Goal: Information Seeking & Learning: Learn about a topic

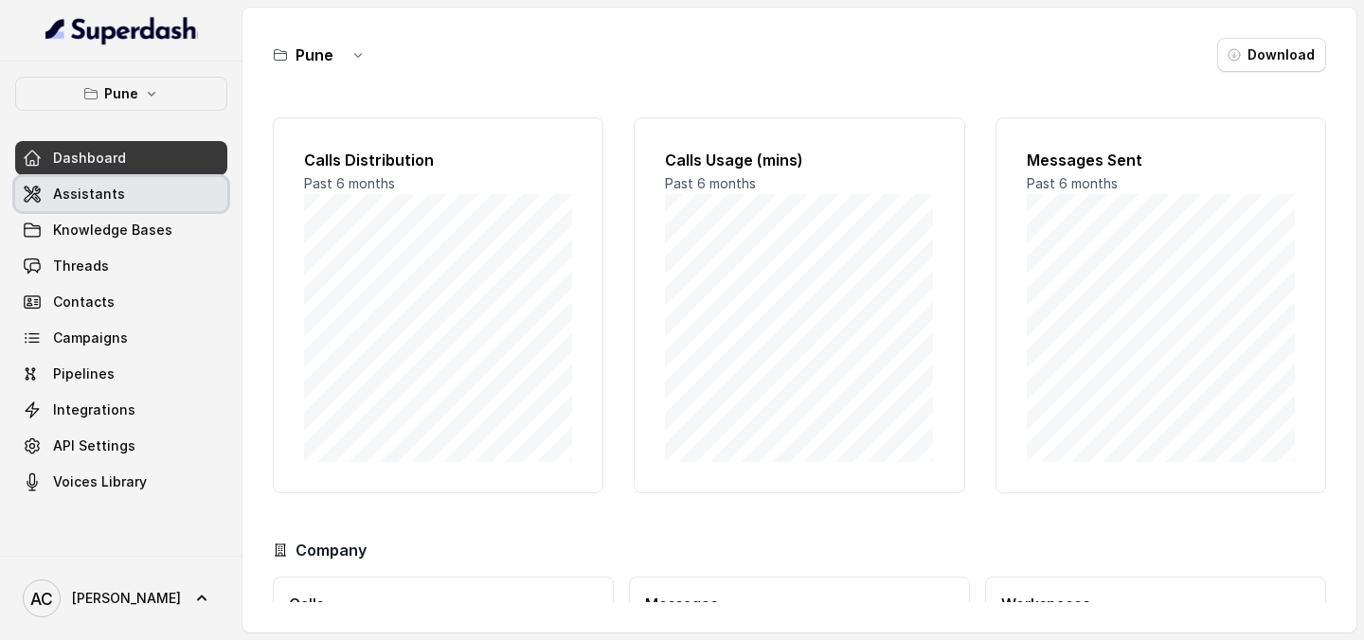
click at [135, 188] on link "Assistants" at bounding box center [121, 194] width 212 height 34
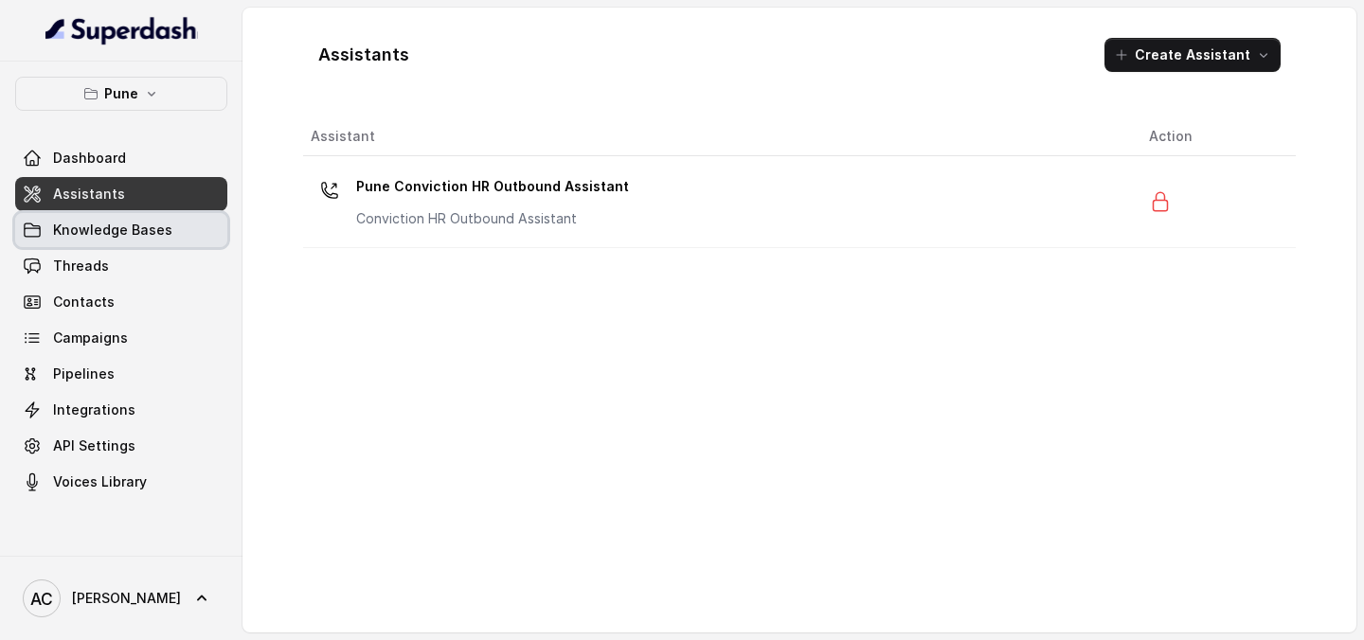
click at [117, 222] on span "Knowledge Bases" at bounding box center [112, 230] width 119 height 19
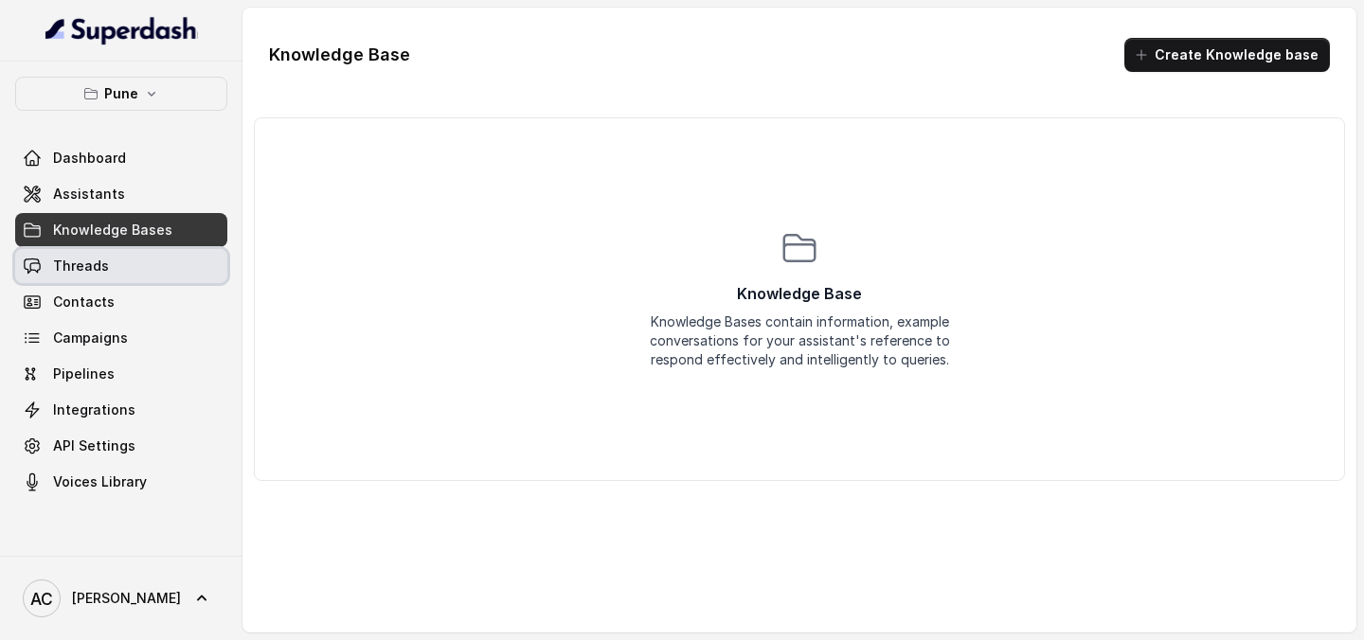
click at [103, 264] on span "Threads" at bounding box center [81, 266] width 56 height 19
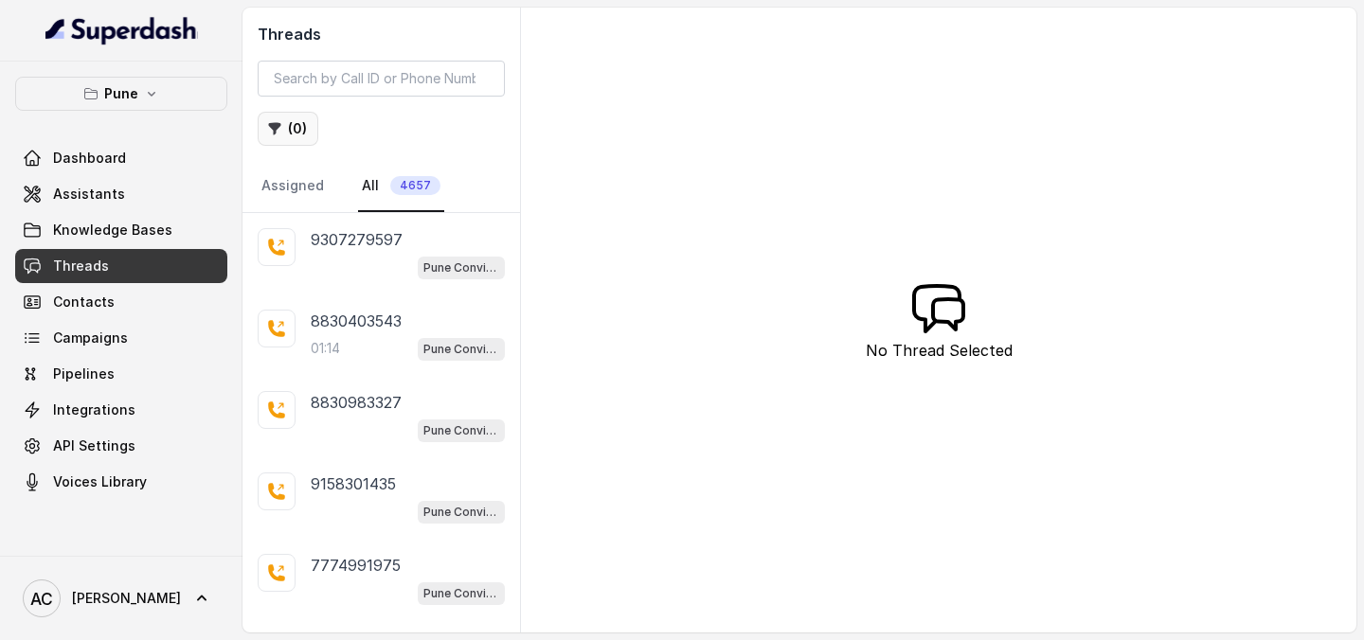
click at [301, 135] on button "( 0 )" at bounding box center [288, 129] width 61 height 34
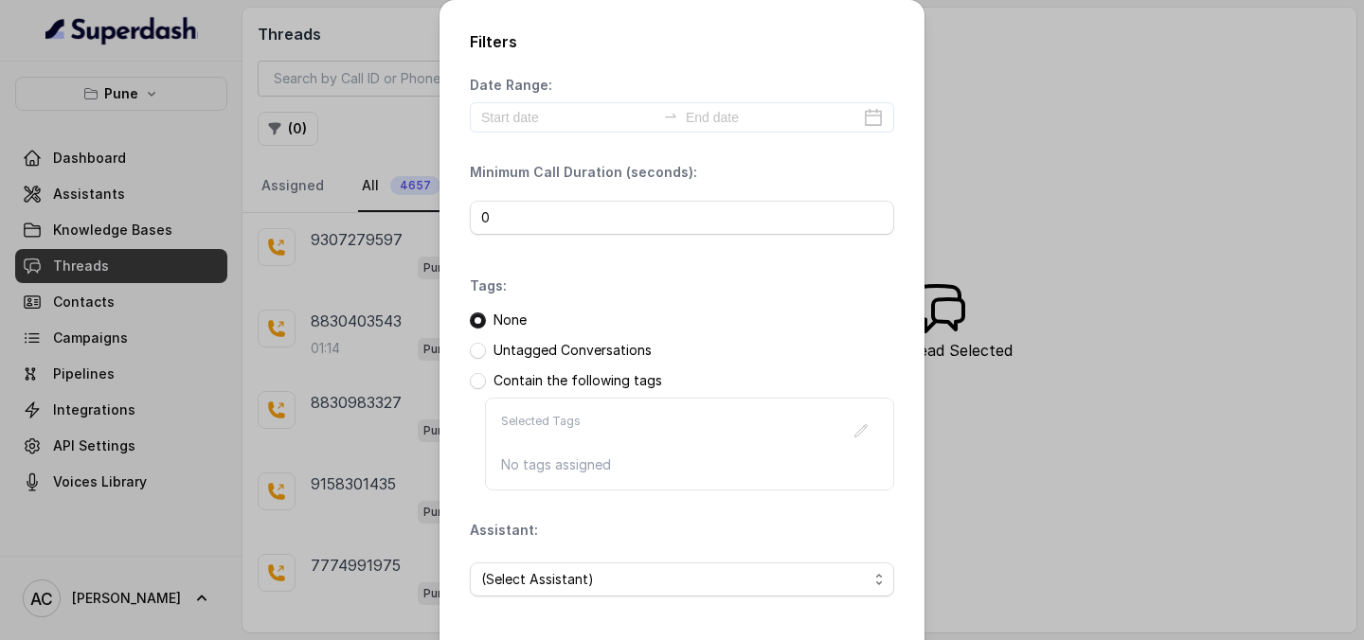
scroll to position [81, 0]
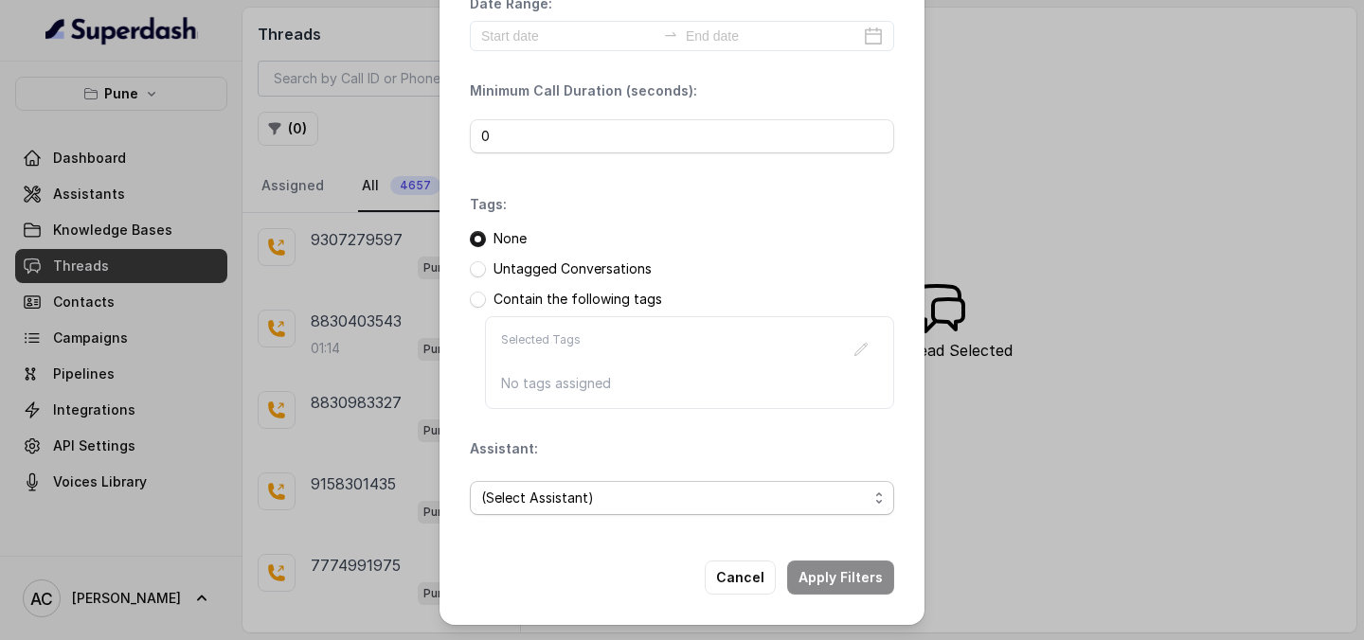
click at [752, 514] on span "(Select Assistant)" at bounding box center [682, 498] width 424 height 34
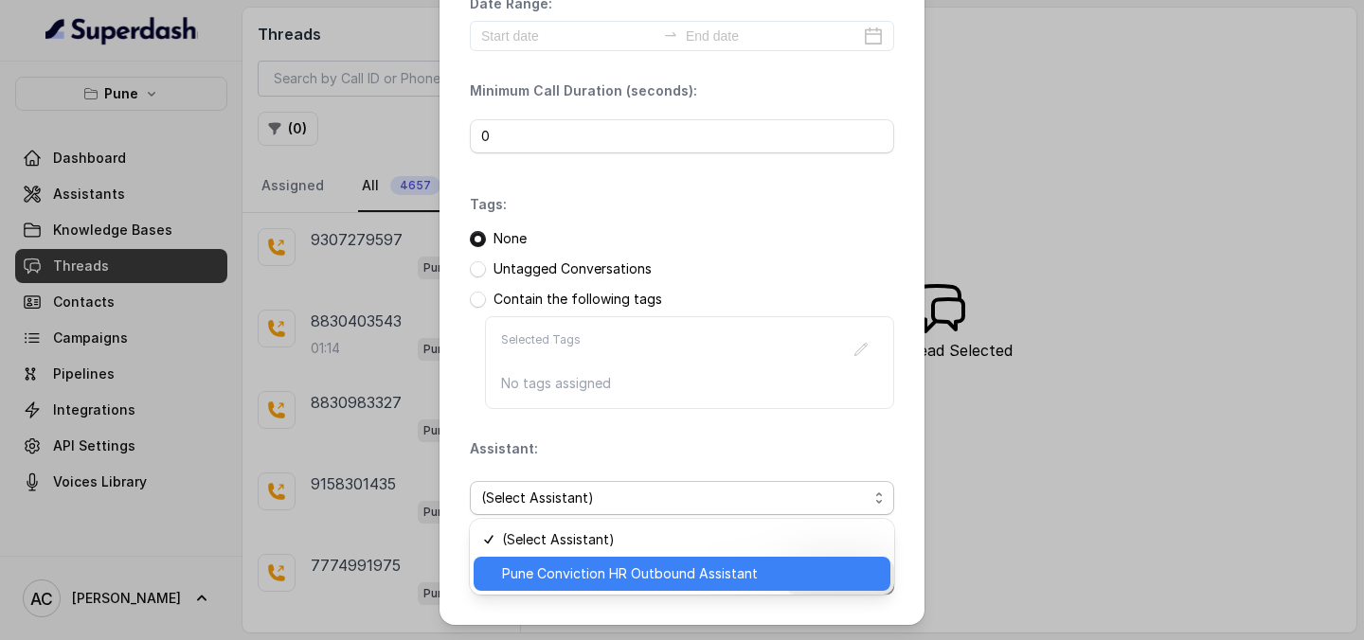
click at [689, 582] on span "Pune Conviction HR Outbound Assistant" at bounding box center [690, 574] width 377 height 23
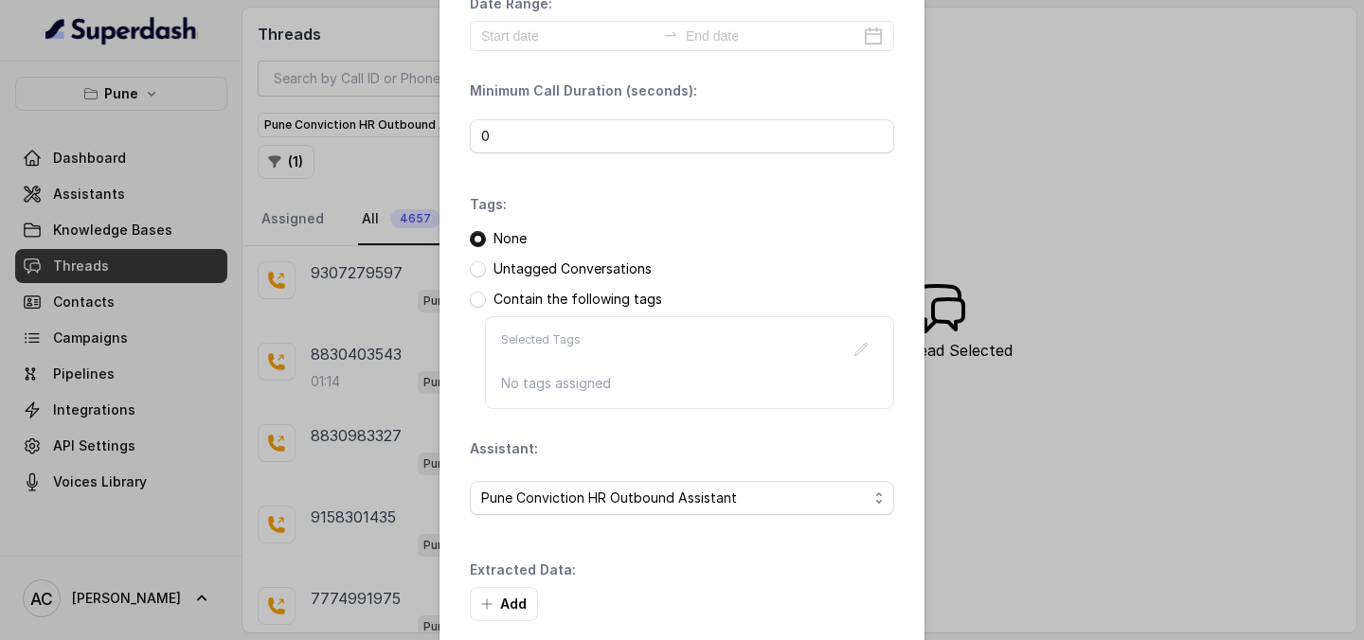
scroll to position [172, 0]
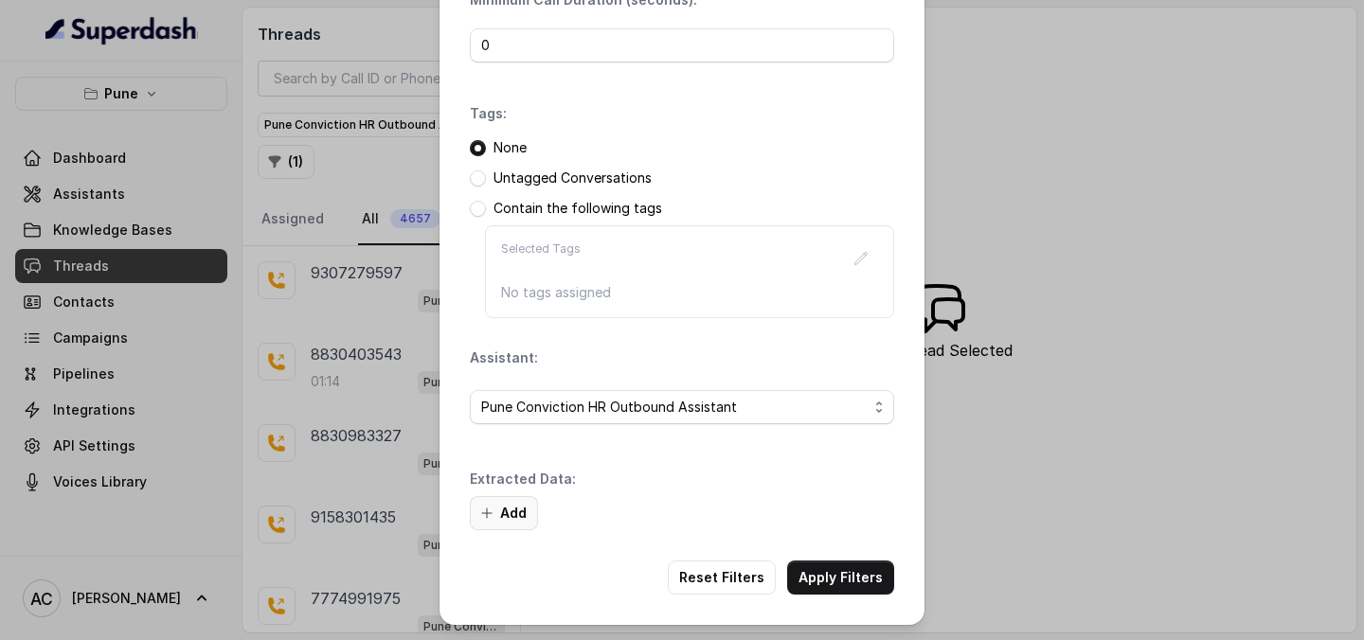
click at [513, 511] on button "Add" at bounding box center [504, 513] width 68 height 34
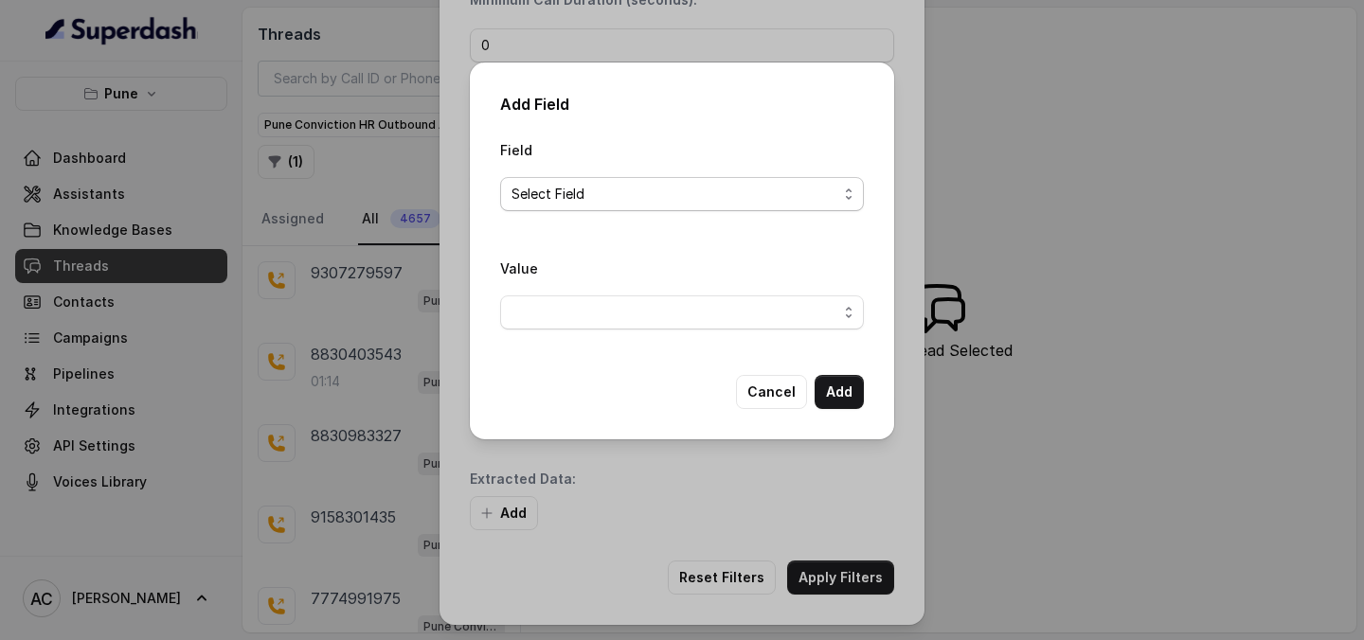
click at [642, 193] on span "Select Field" at bounding box center [675, 194] width 326 height 23
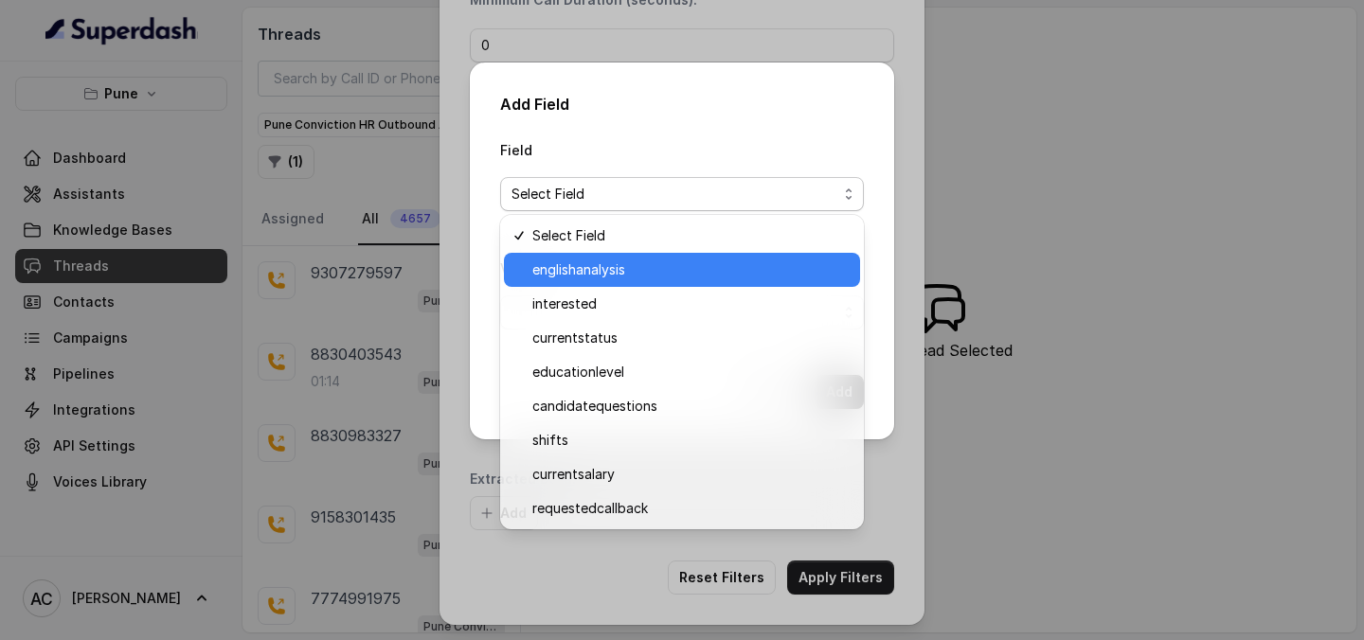
click at [615, 276] on span "englishanalysis" at bounding box center [690, 270] width 316 height 23
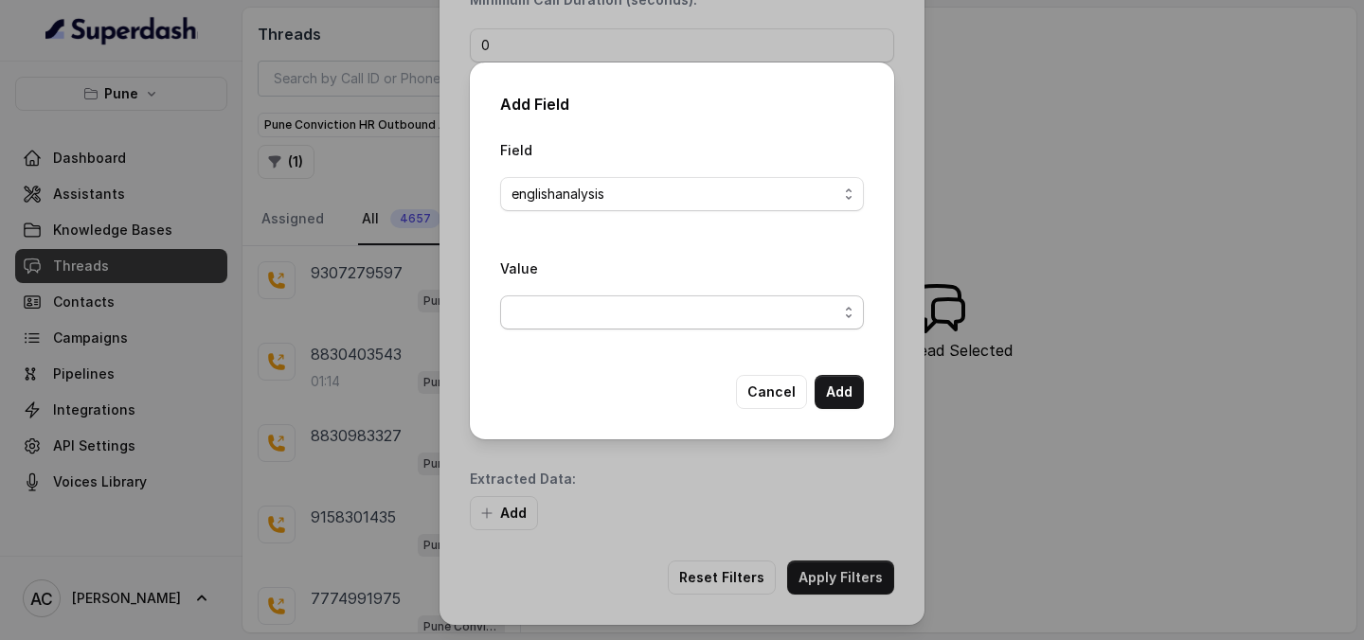
click at [640, 311] on span "button" at bounding box center [682, 313] width 364 height 34
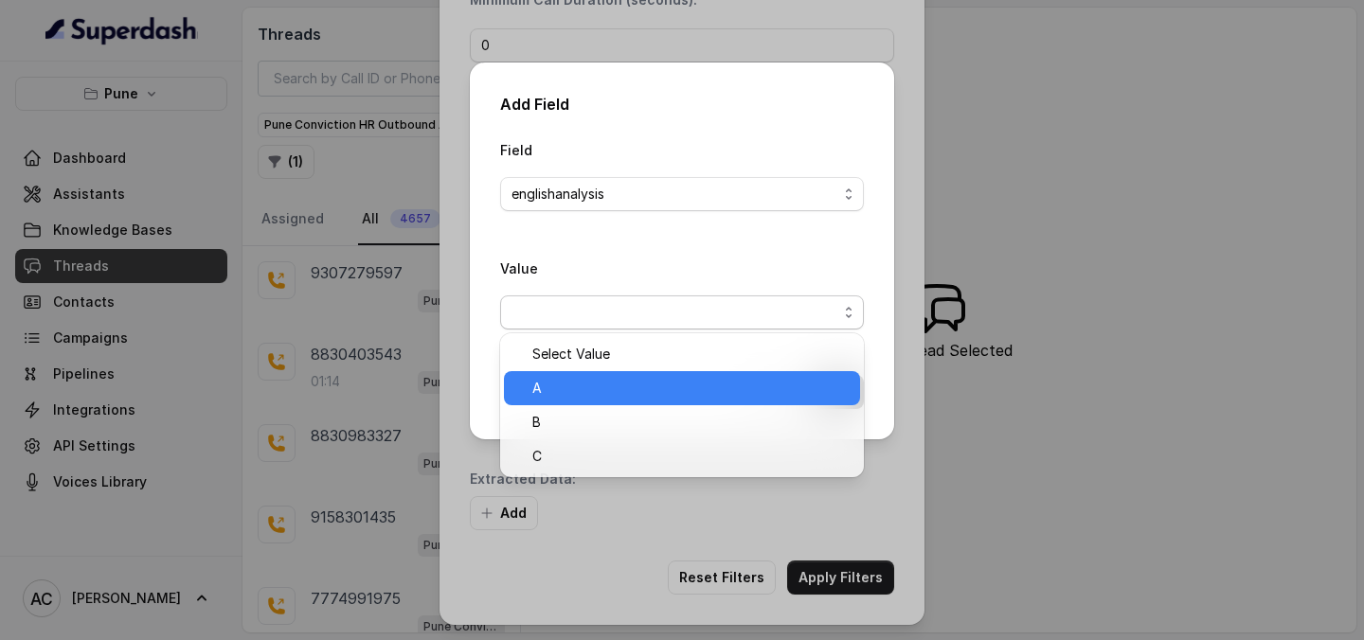
click at [589, 378] on span "A" at bounding box center [690, 388] width 316 height 23
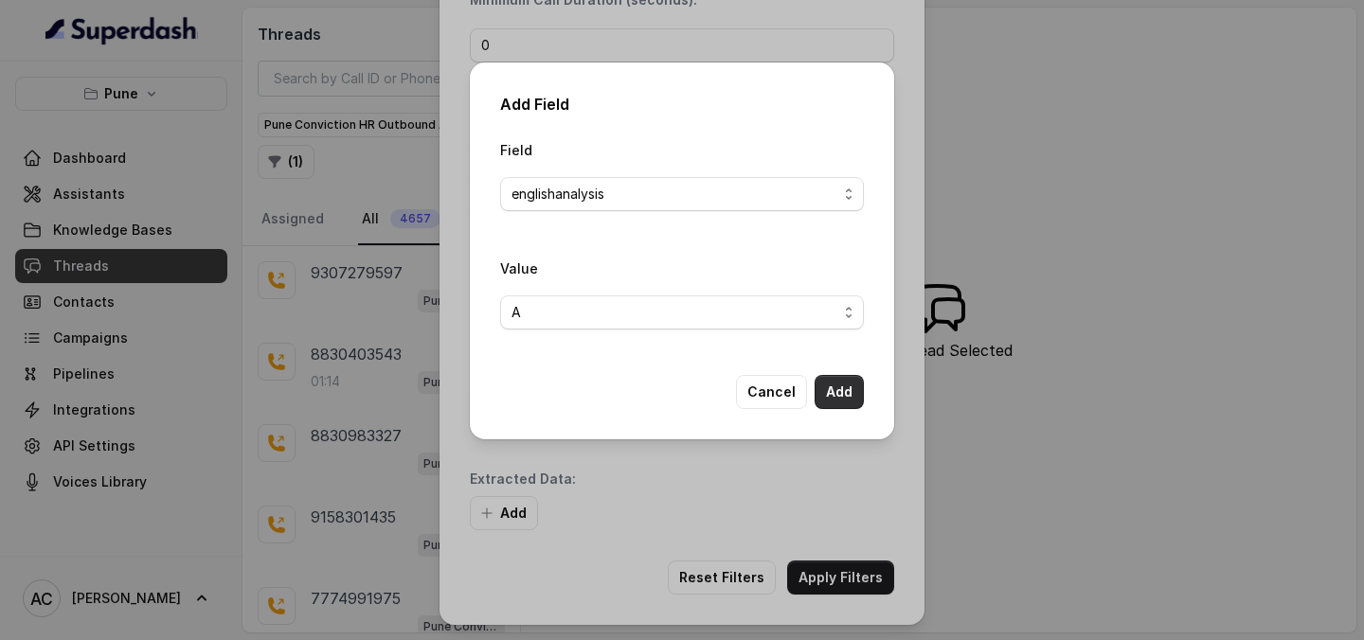
click at [841, 385] on button "Add" at bounding box center [839, 392] width 49 height 34
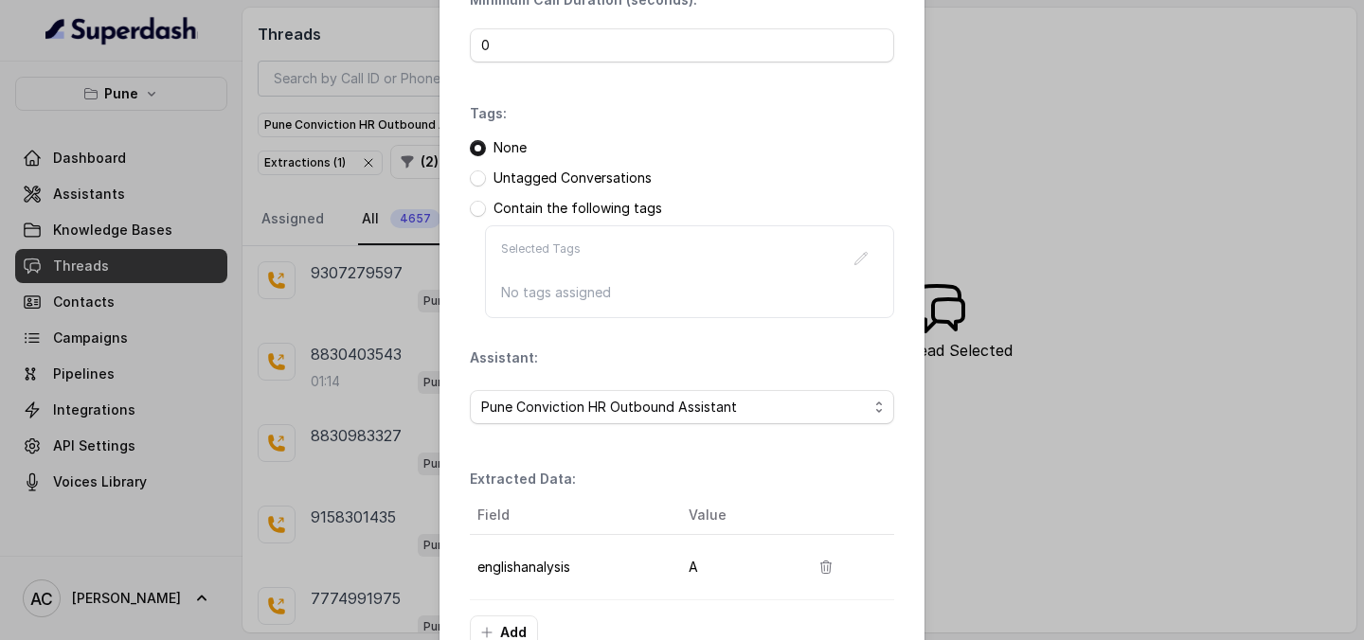
scroll to position [292, 0]
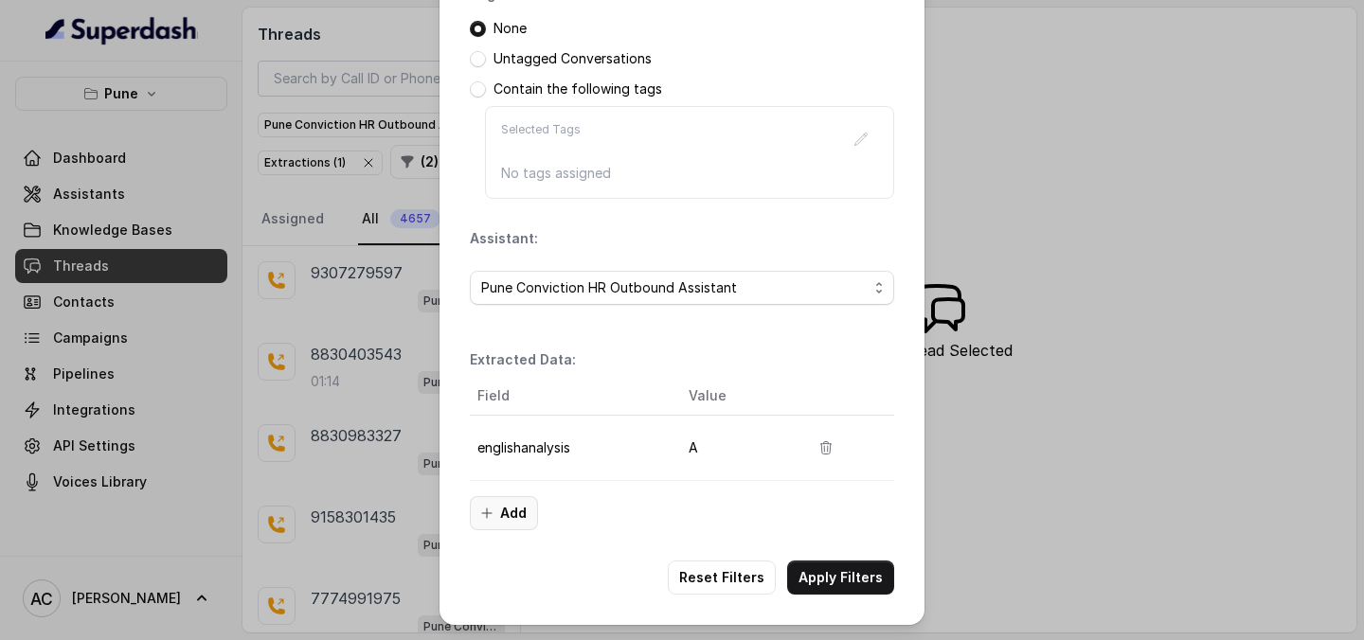
click at [515, 513] on button "Add" at bounding box center [504, 513] width 68 height 34
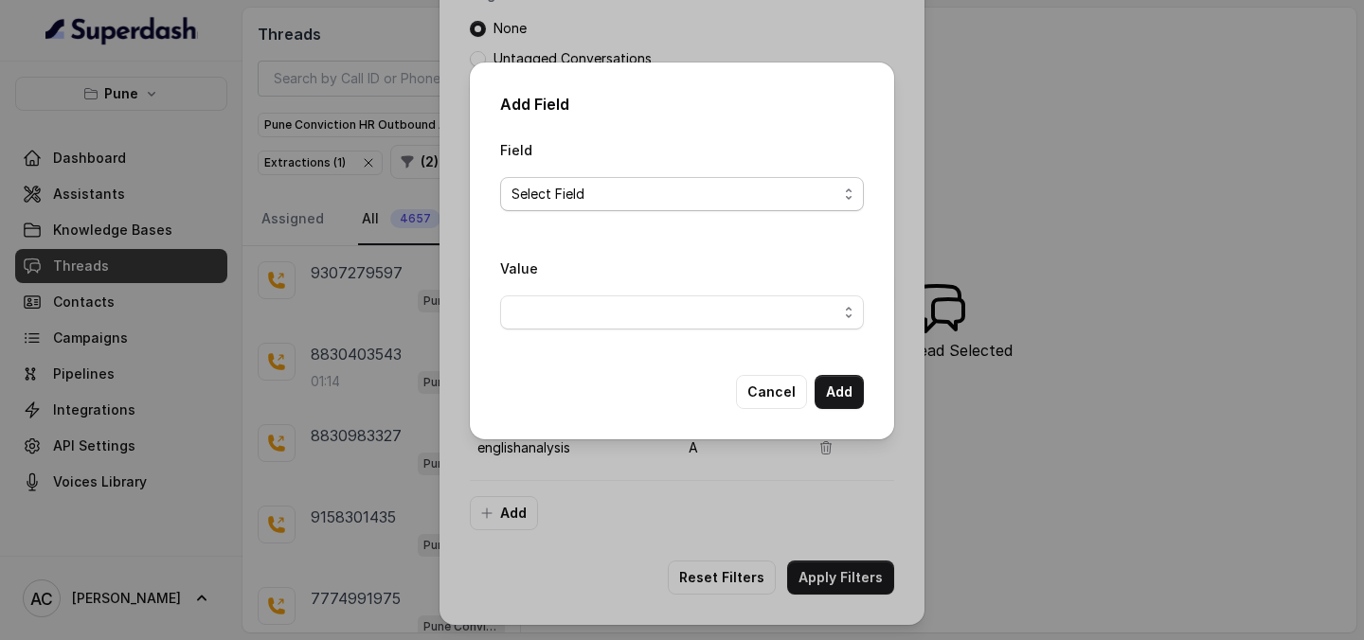
click at [623, 193] on span "Select Field" at bounding box center [675, 194] width 326 height 23
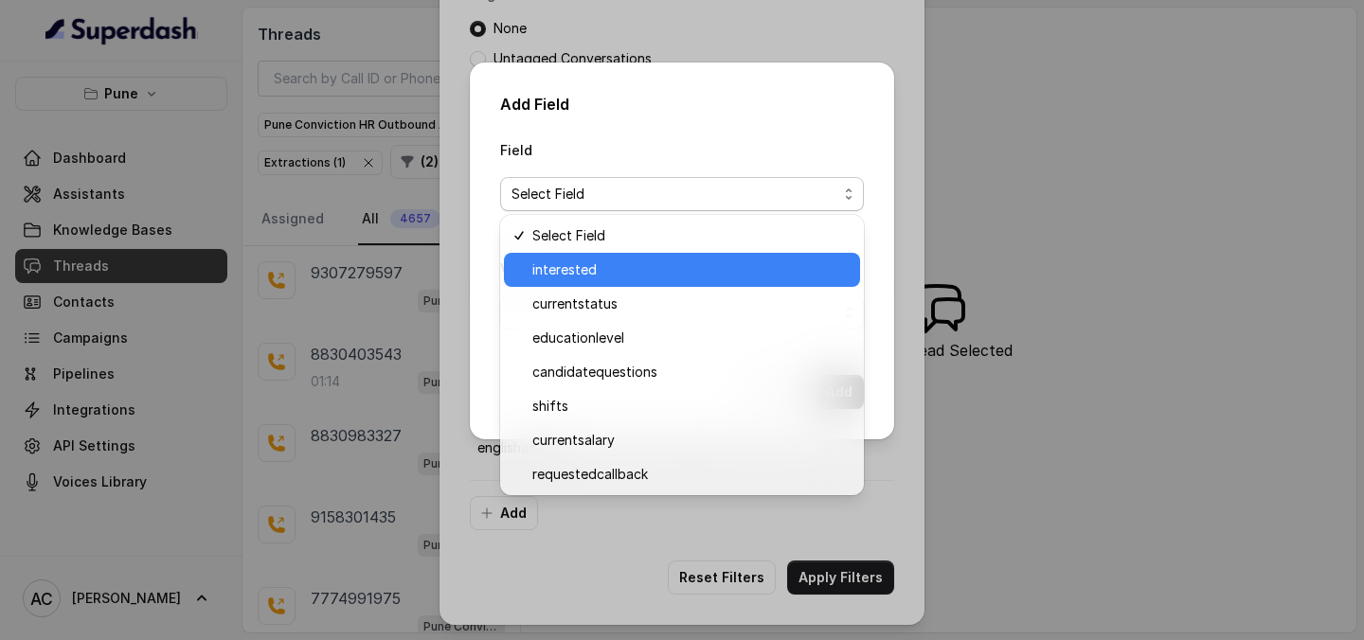
click at [600, 279] on span "interested" at bounding box center [690, 270] width 316 height 23
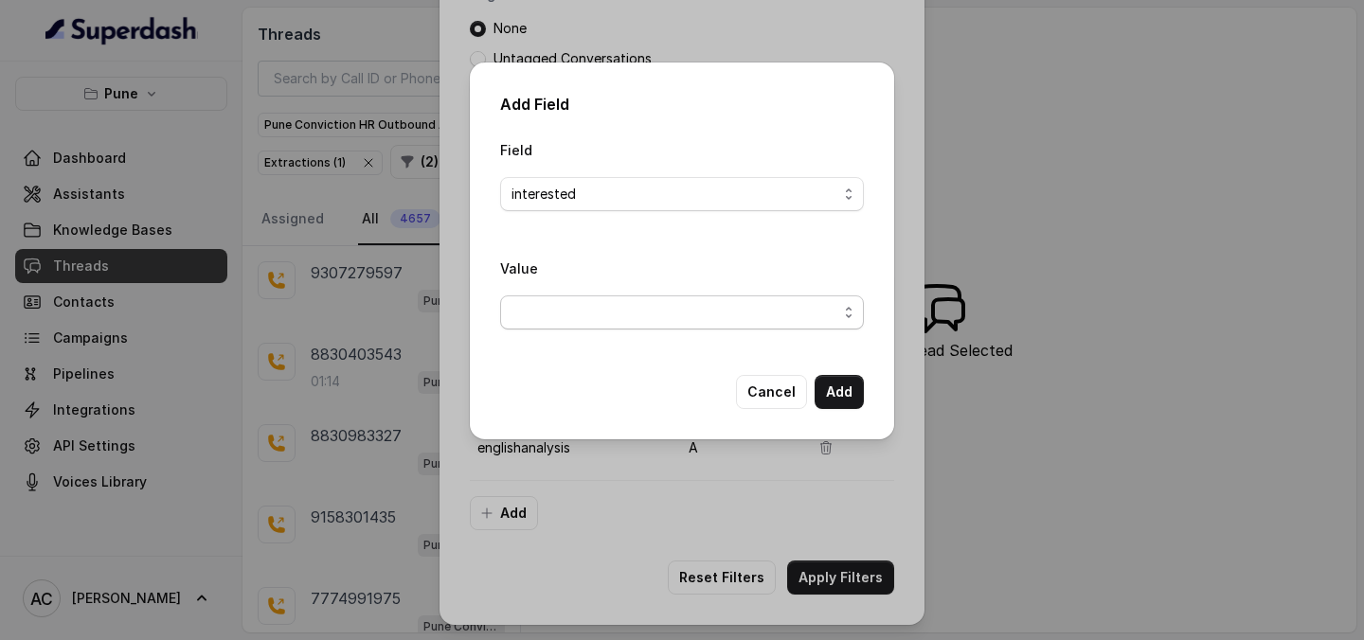
click at [661, 311] on span "button" at bounding box center [682, 313] width 364 height 34
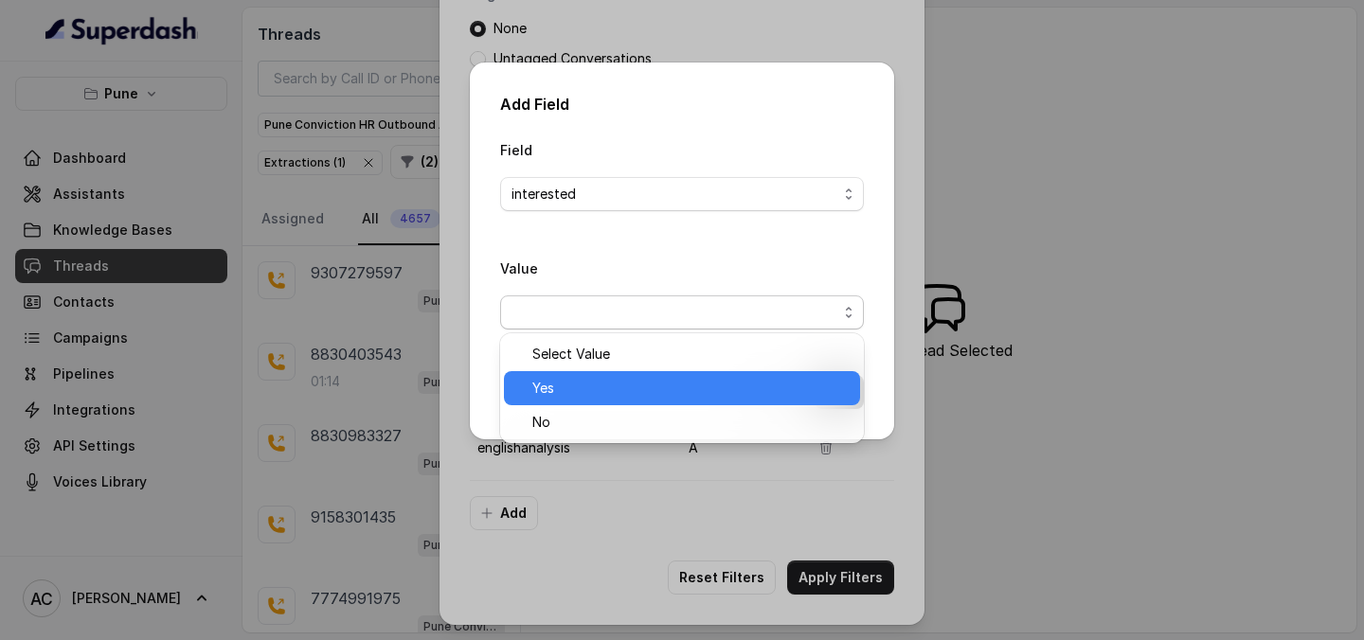
click at [610, 382] on span "Yes" at bounding box center [690, 388] width 316 height 23
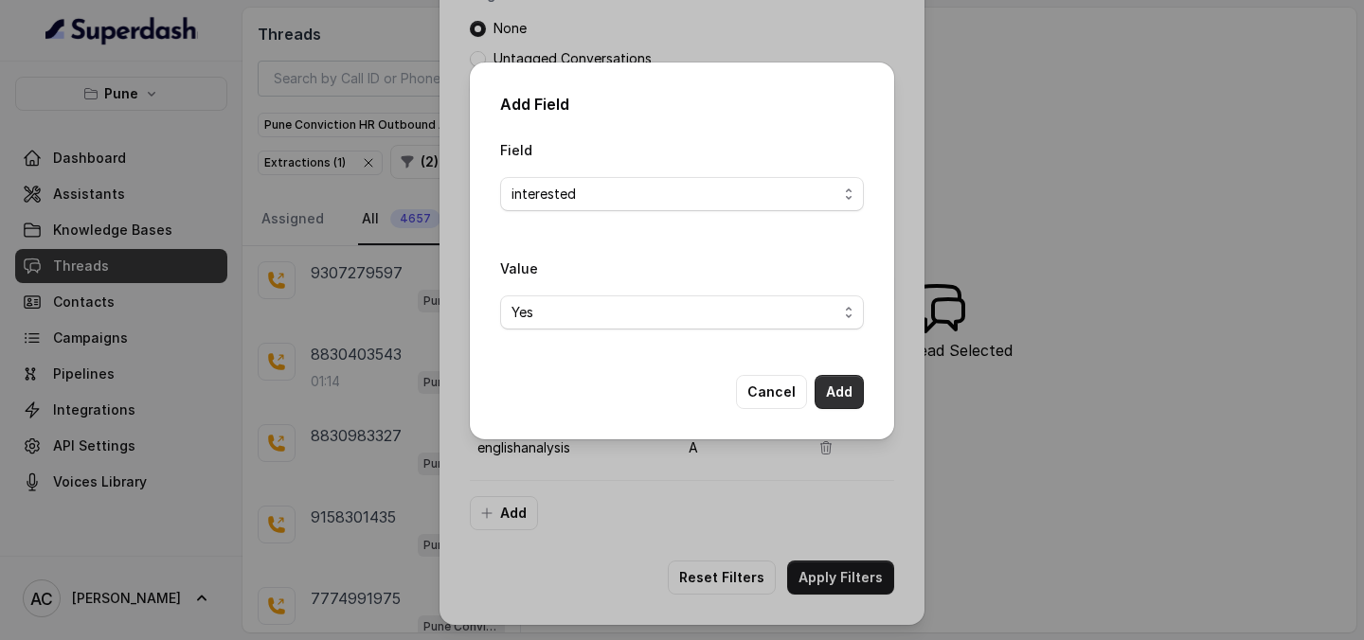
click at [852, 387] on button "Add" at bounding box center [839, 392] width 49 height 34
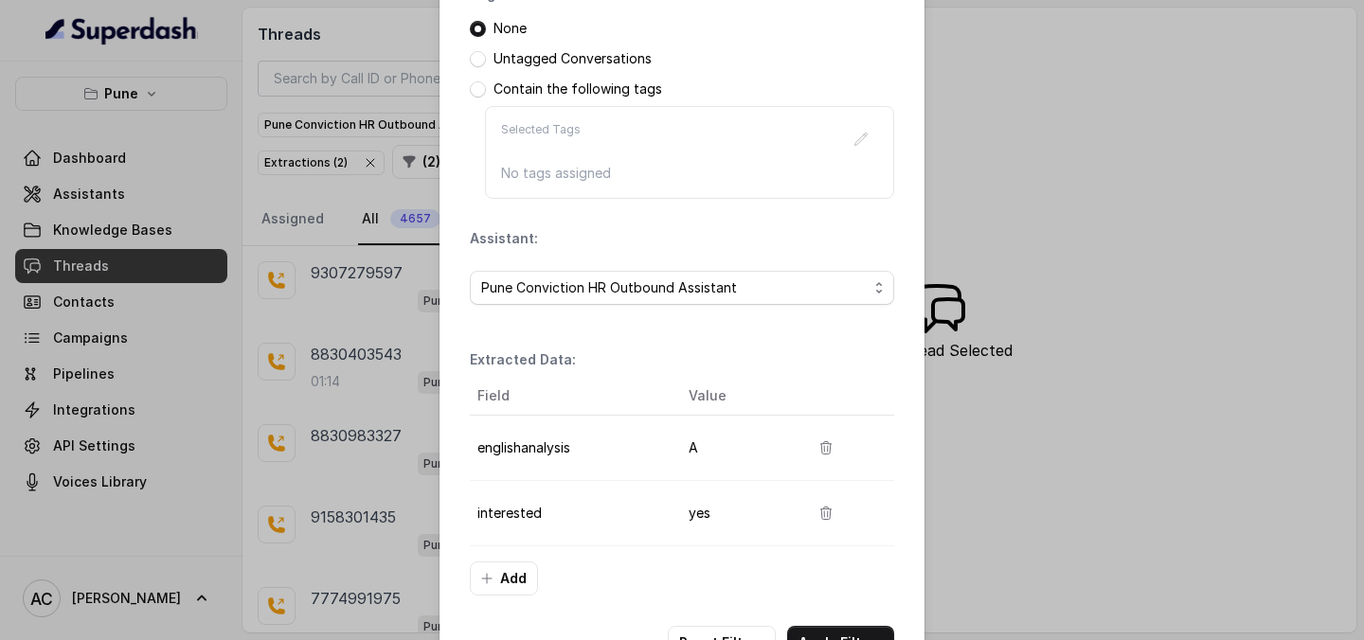
scroll to position [334, 0]
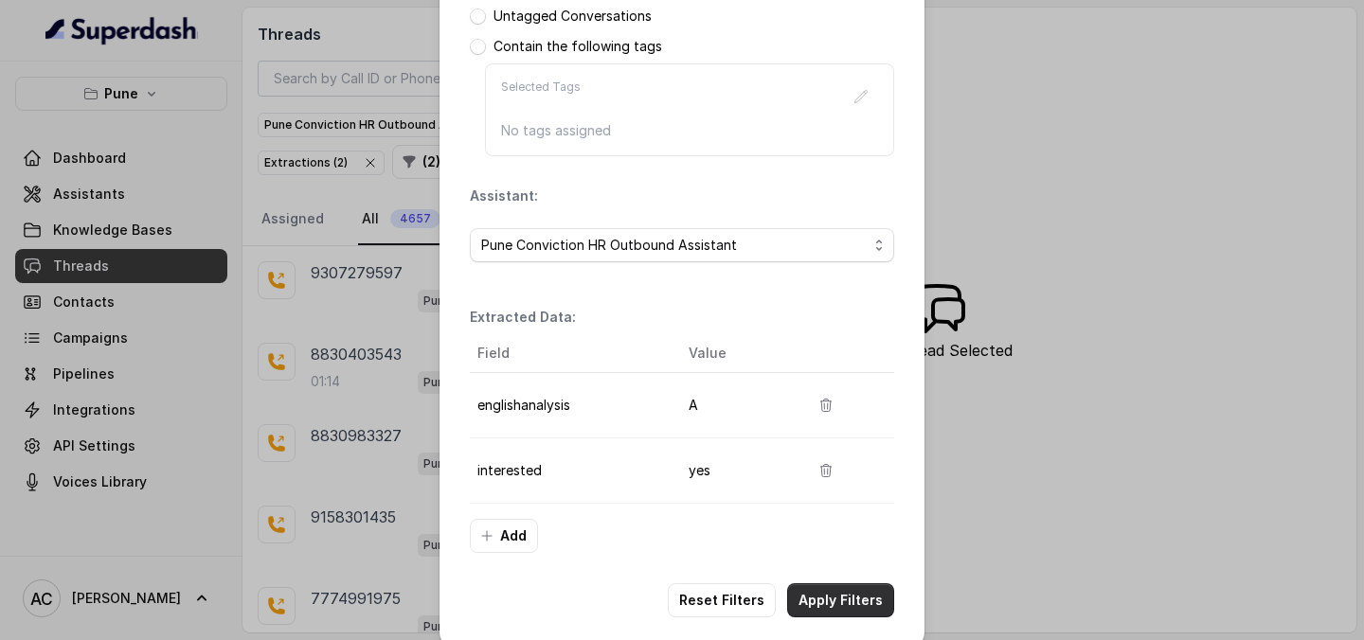
click at [840, 603] on button "Apply Filters" at bounding box center [840, 601] width 107 height 34
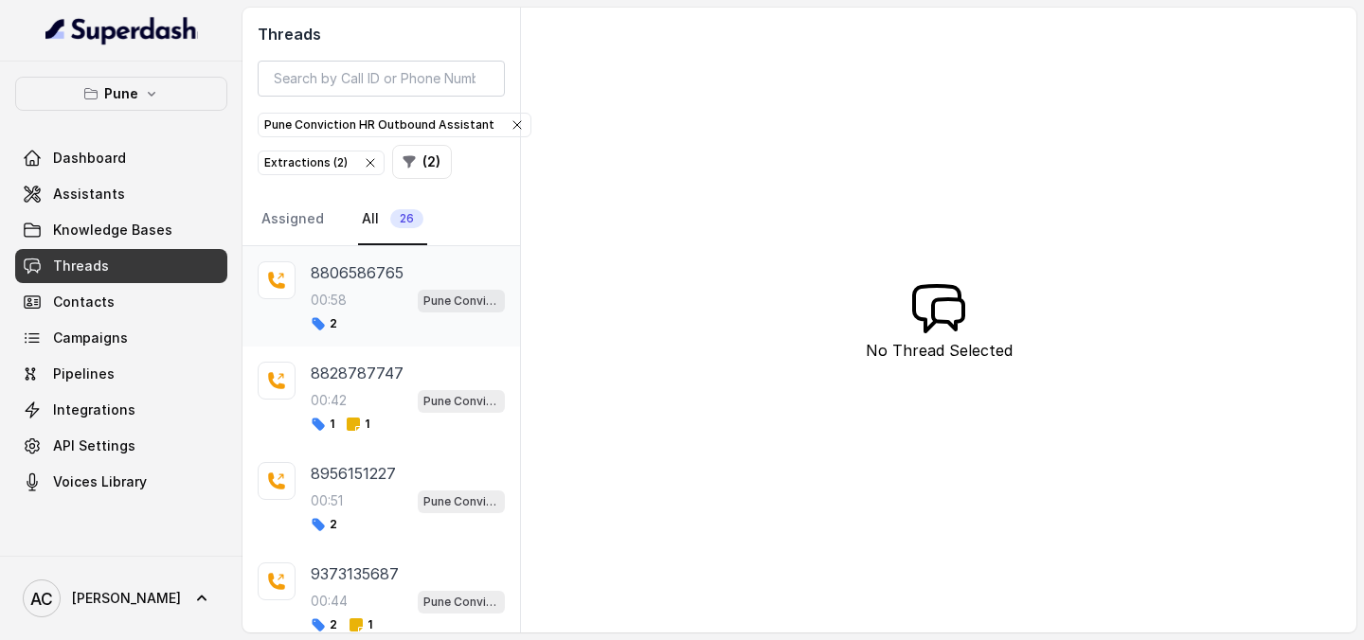
click at [362, 297] on div "00:58 Pune Conviction HR Outbound Assistant" at bounding box center [408, 300] width 194 height 25
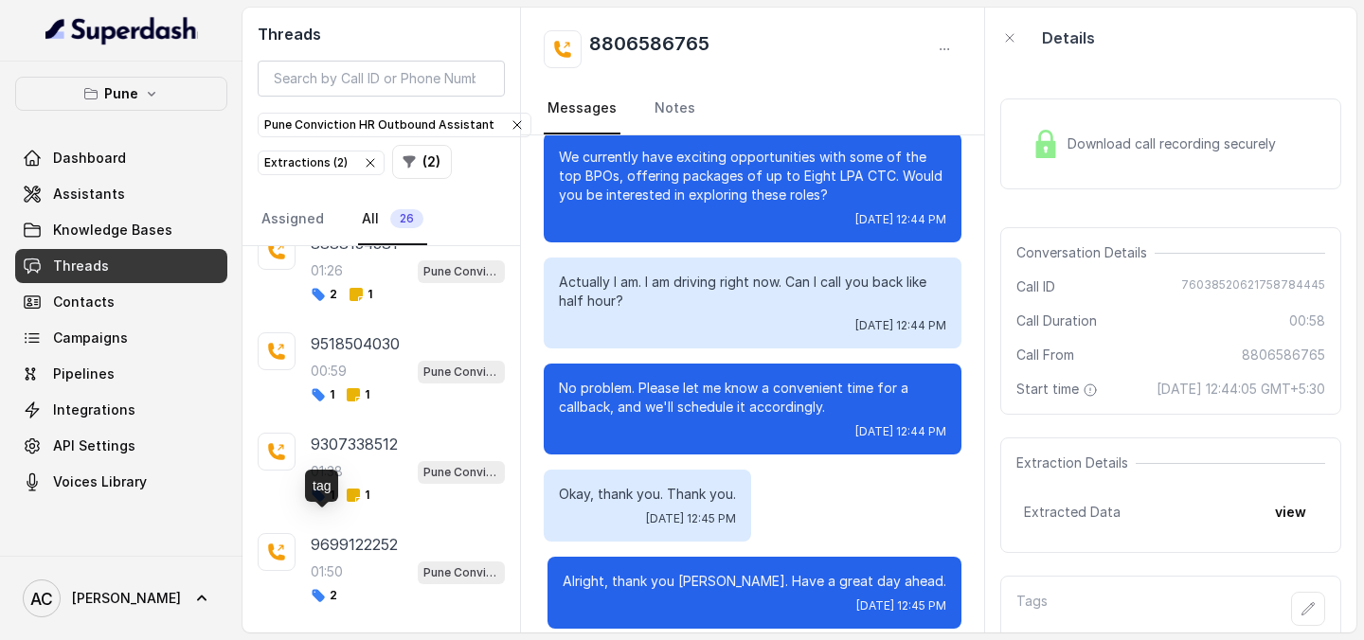
scroll to position [671, 0]
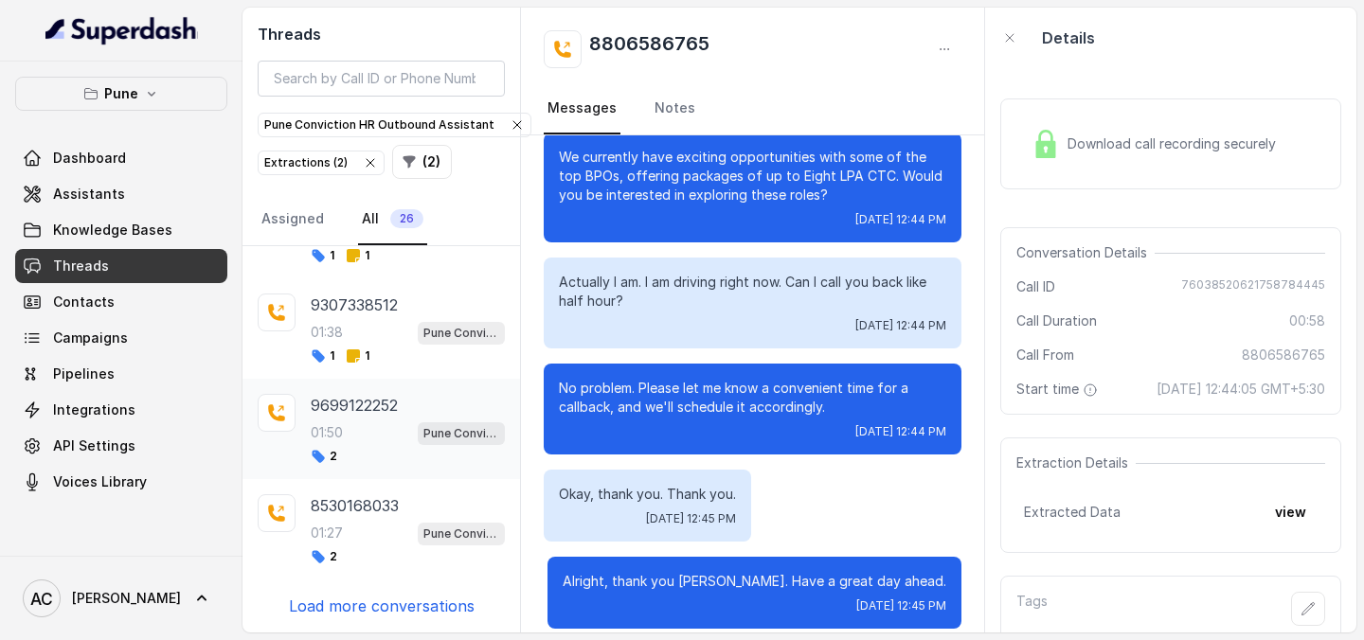
click at [369, 453] on div "2" at bounding box center [408, 456] width 194 height 15
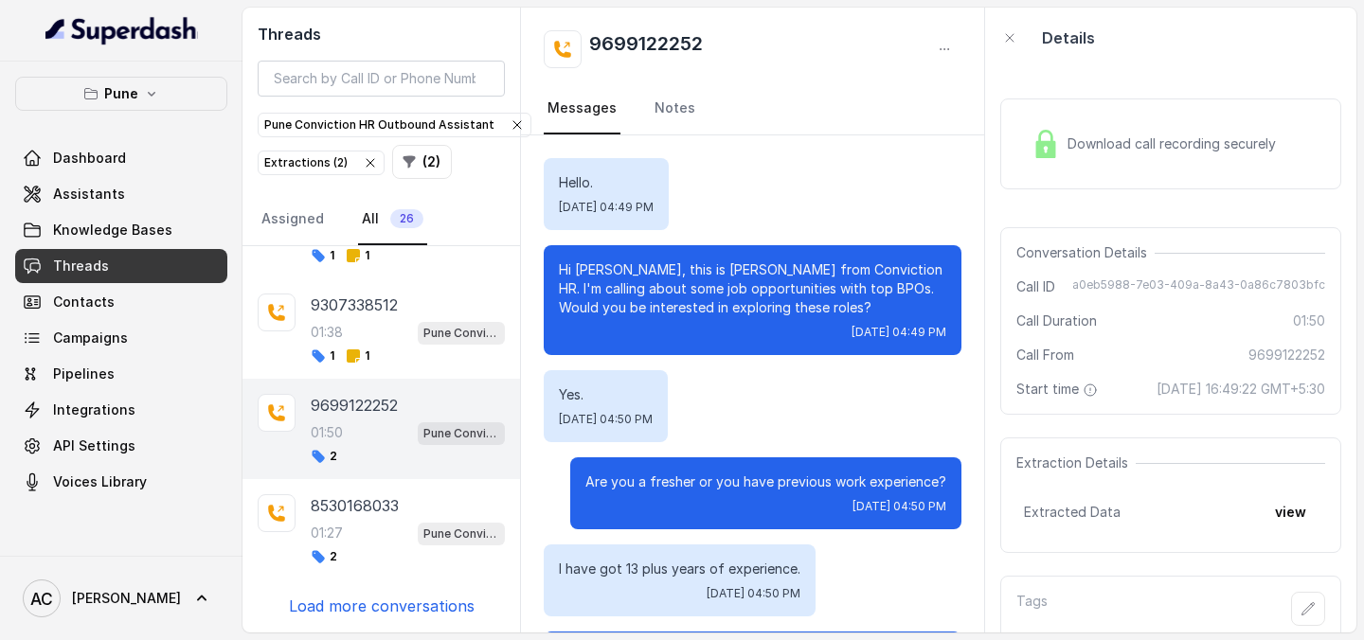
scroll to position [1428, 0]
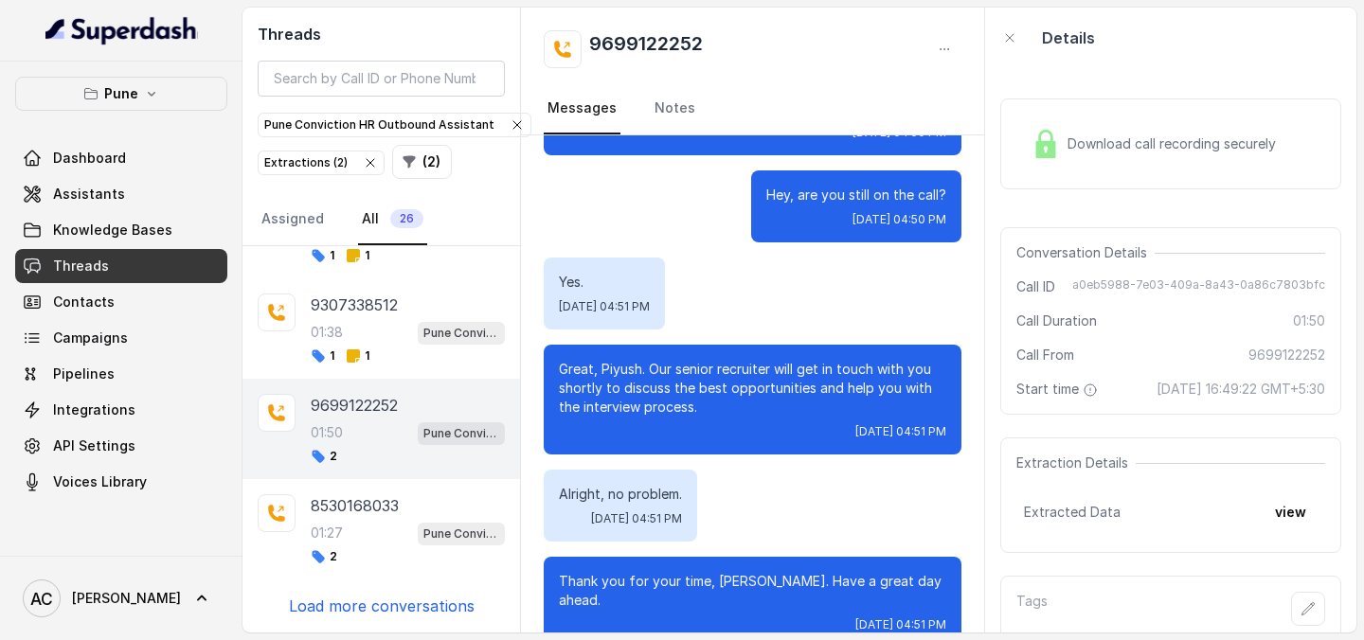
click at [369, 453] on div "2" at bounding box center [408, 456] width 194 height 15
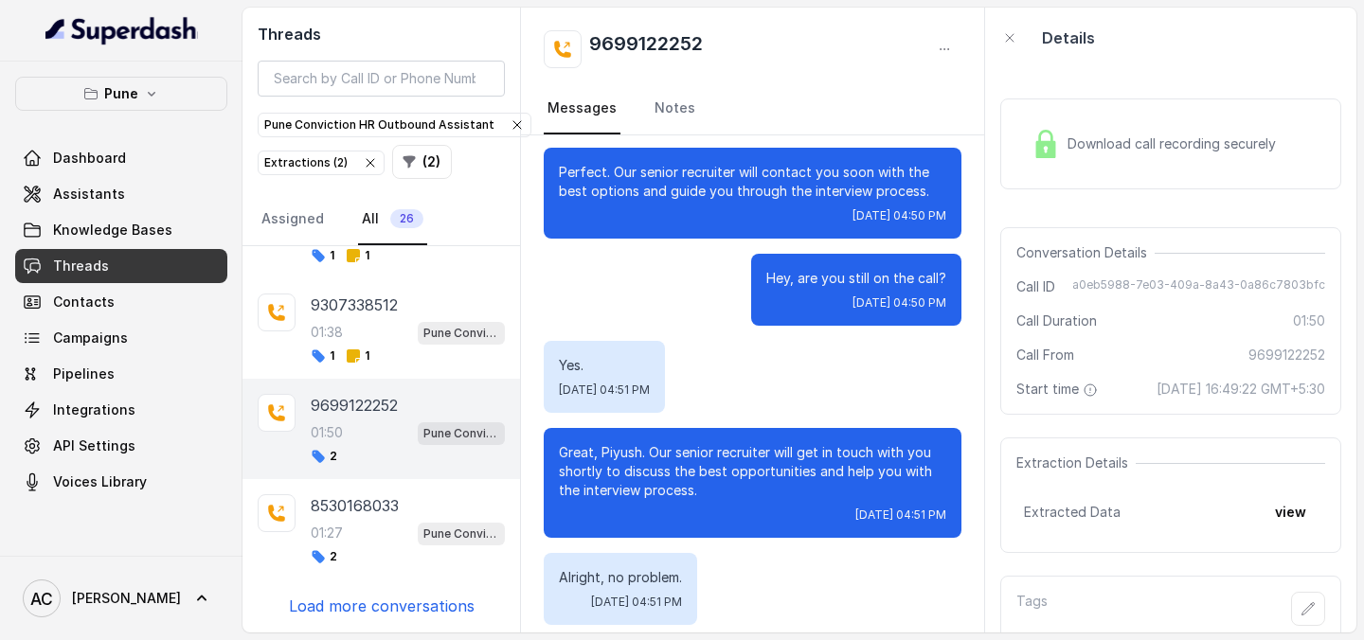
scroll to position [1428, 0]
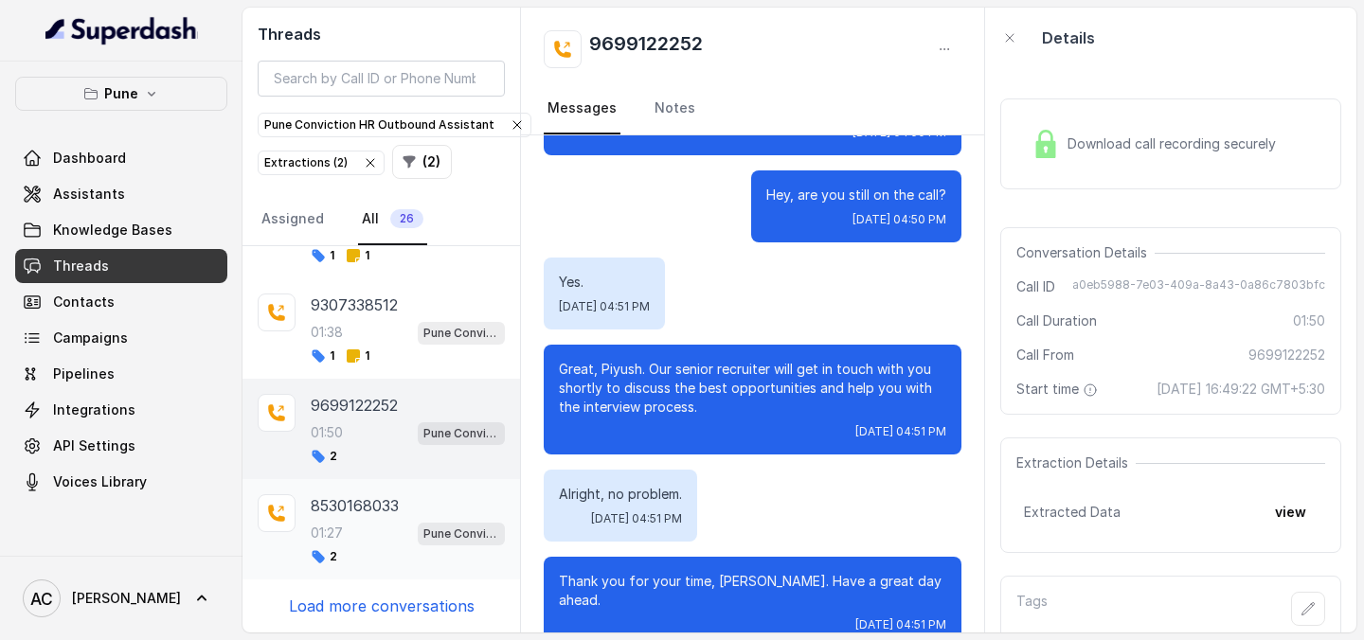
click at [338, 513] on p "8530168033" at bounding box center [355, 506] width 88 height 23
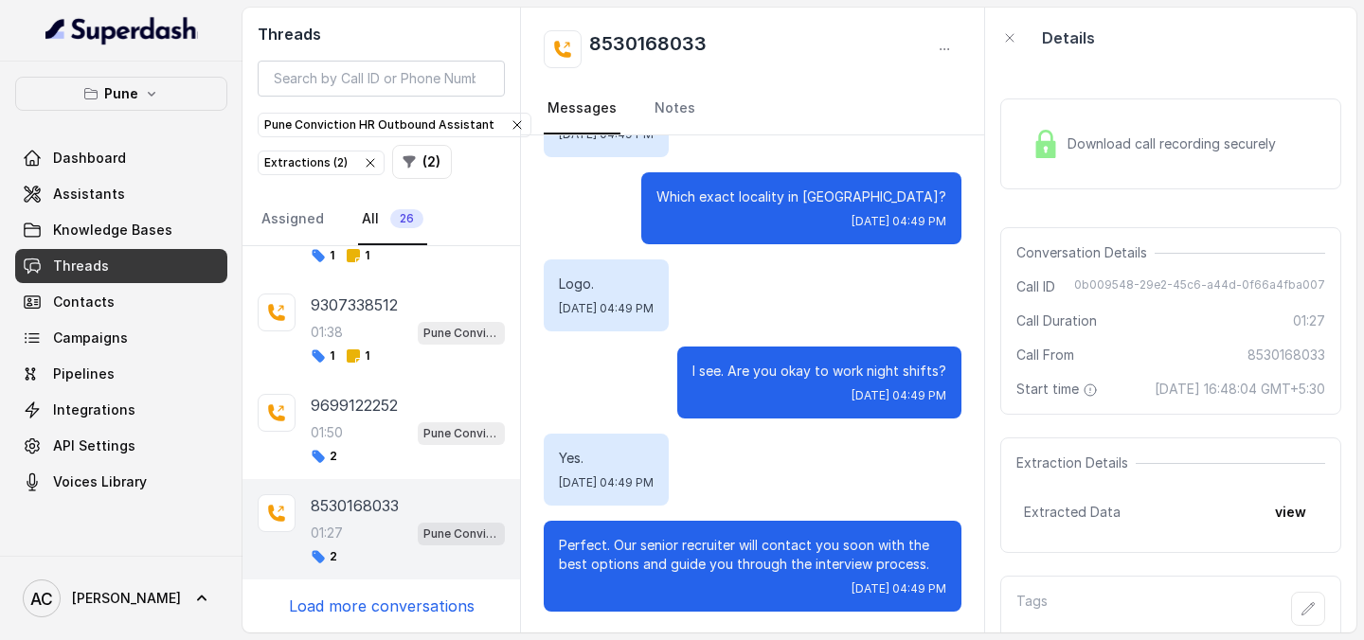
scroll to position [74, 0]
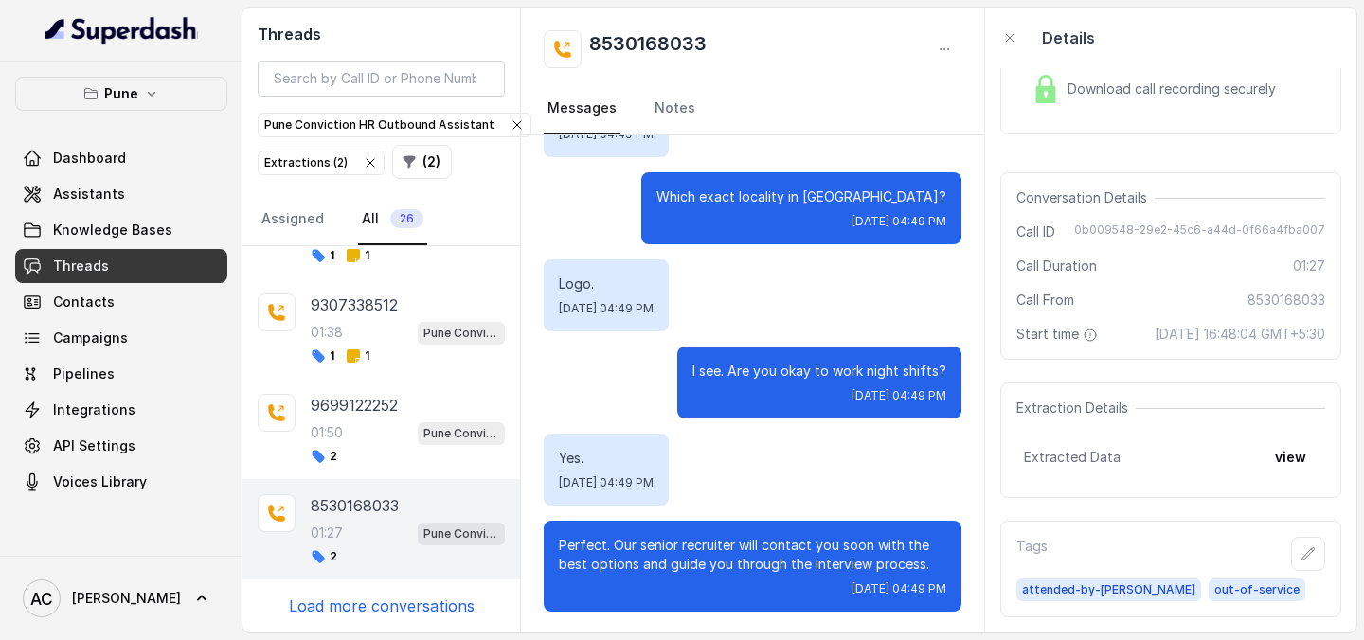
click at [386, 607] on p "Load more conversations" at bounding box center [382, 606] width 186 height 23
click at [386, 607] on p "9588406274" at bounding box center [357, 606] width 92 height 23
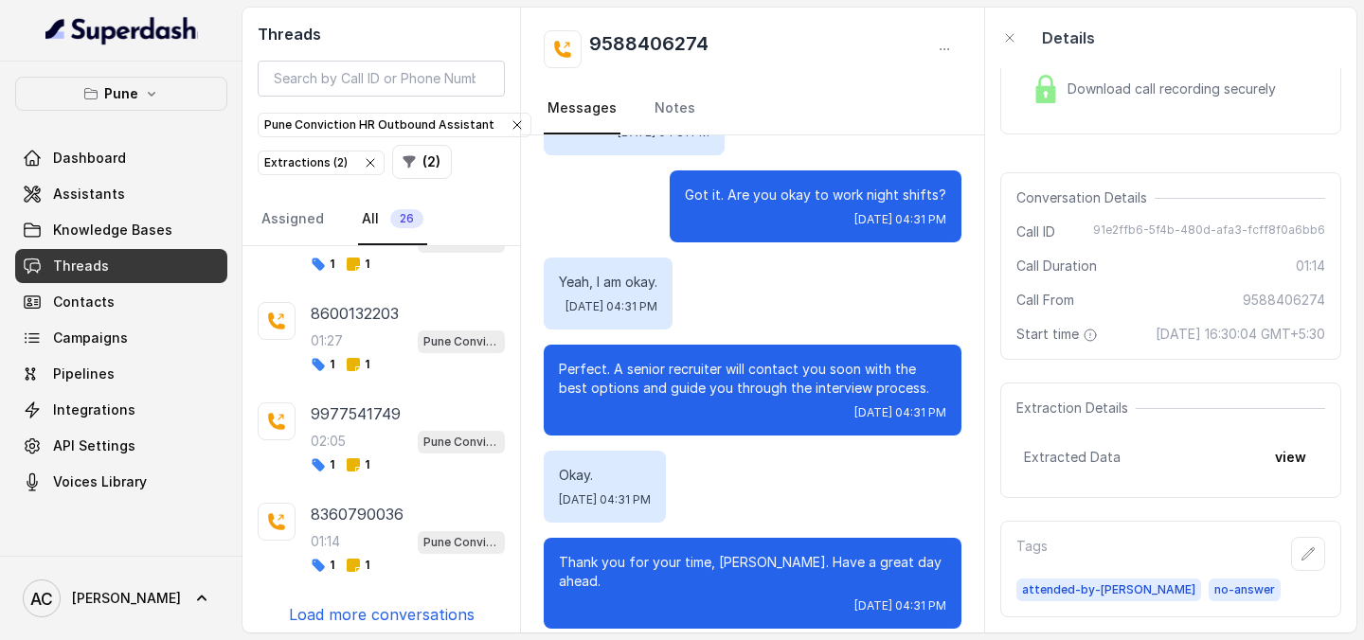
scroll to position [1675, 0]
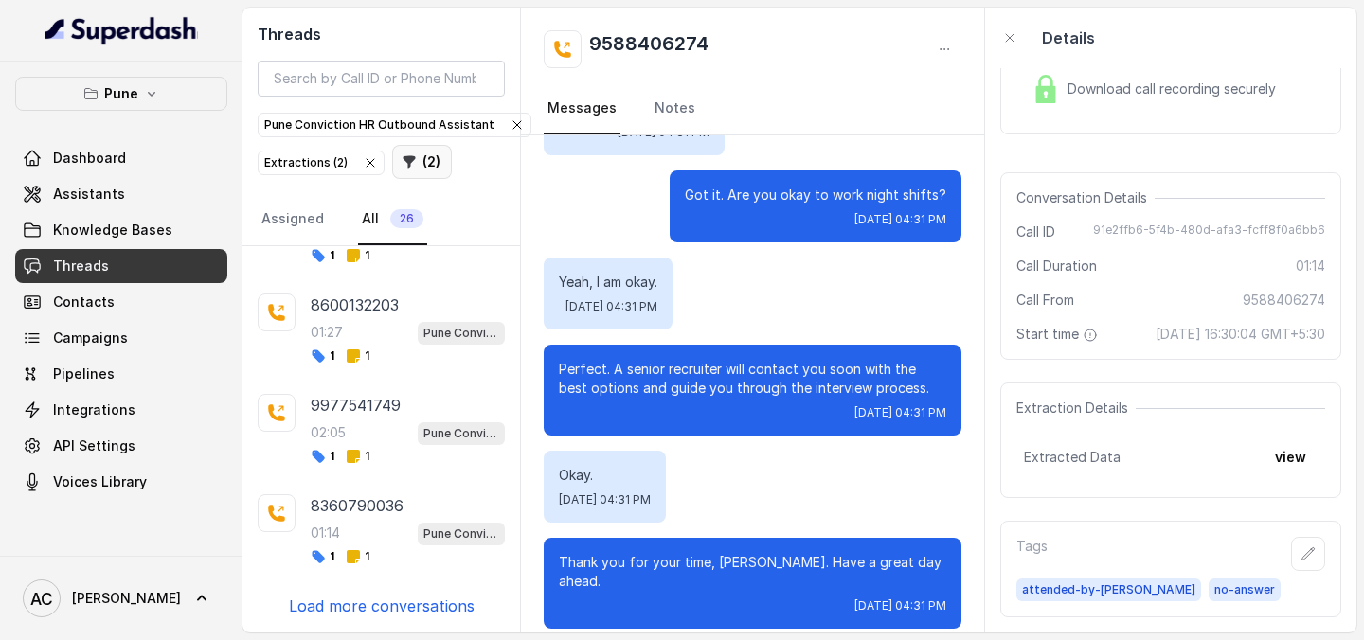
click at [423, 163] on button "( 2 )" at bounding box center [422, 162] width 60 height 34
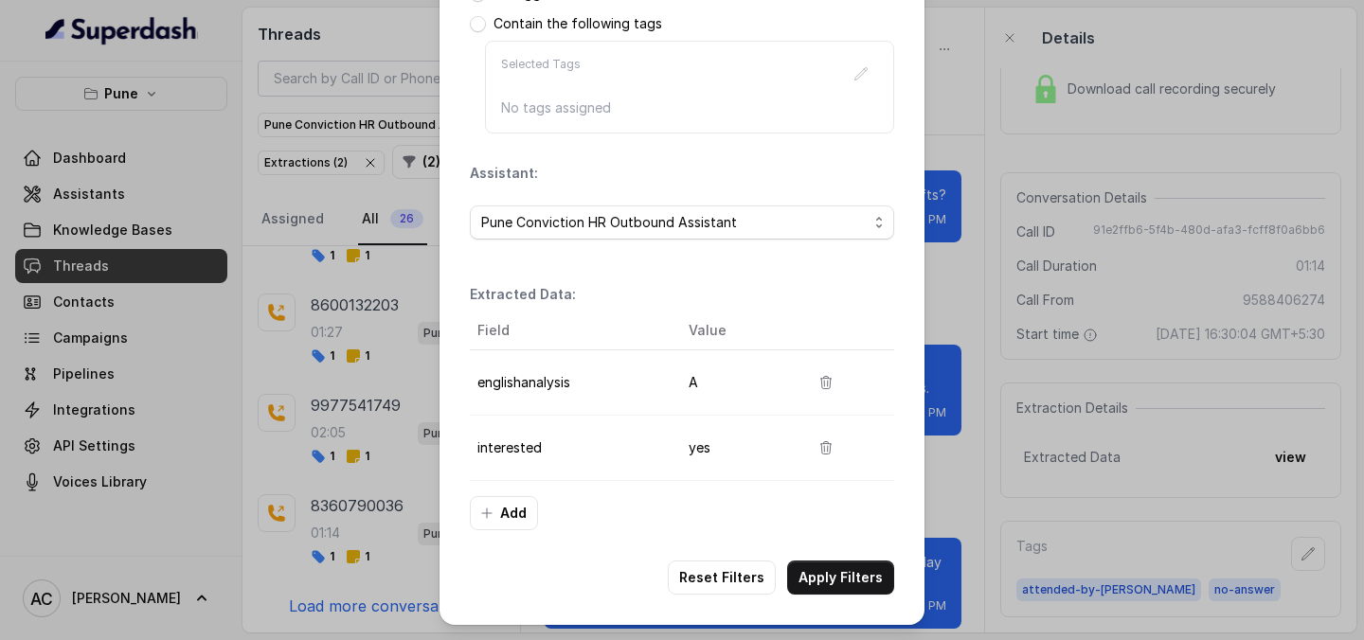
scroll to position [356, 0]
click at [699, 379] on td "A" at bounding box center [734, 383] width 120 height 65
click at [824, 382] on icon "button" at bounding box center [826, 383] width 10 height 12
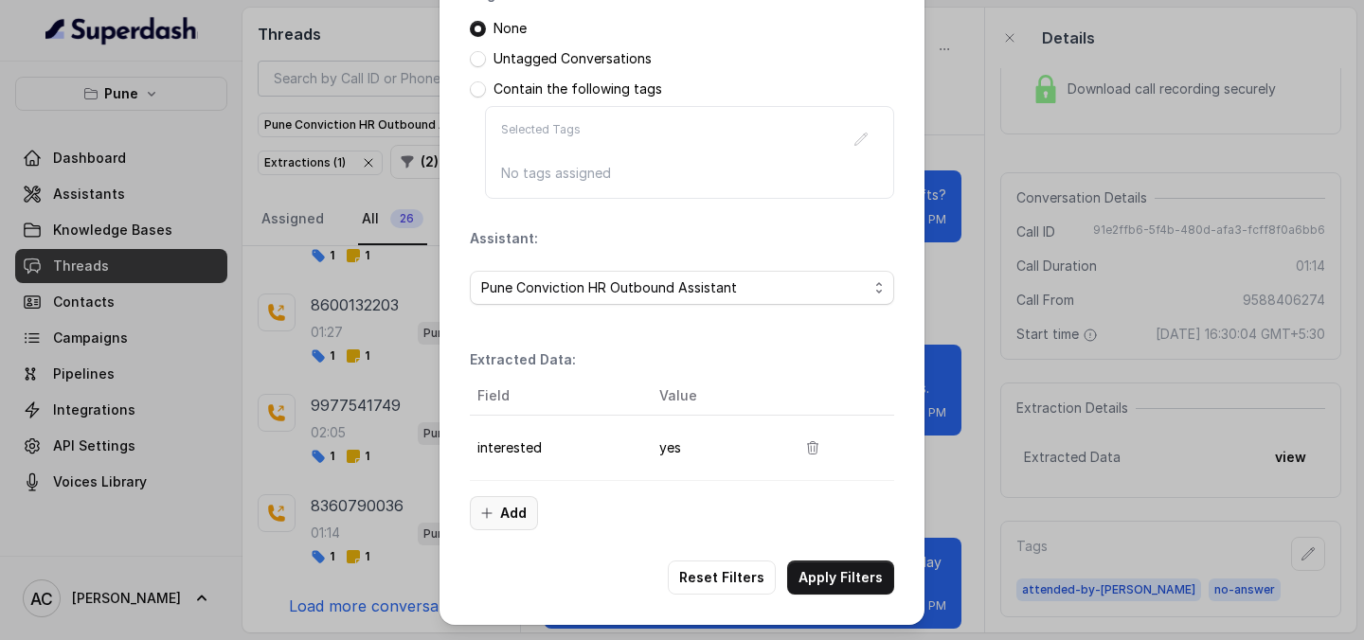
click at [508, 520] on button "Add" at bounding box center [504, 513] width 68 height 34
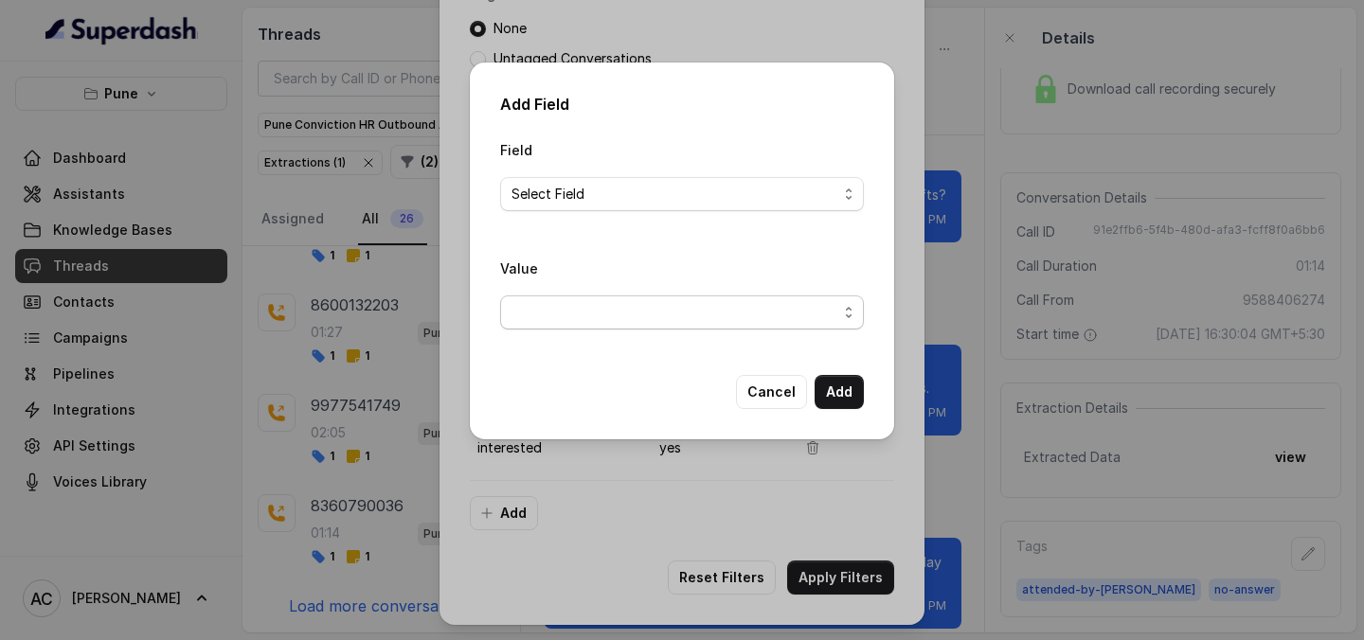
click at [679, 315] on span "button" at bounding box center [682, 313] width 364 height 34
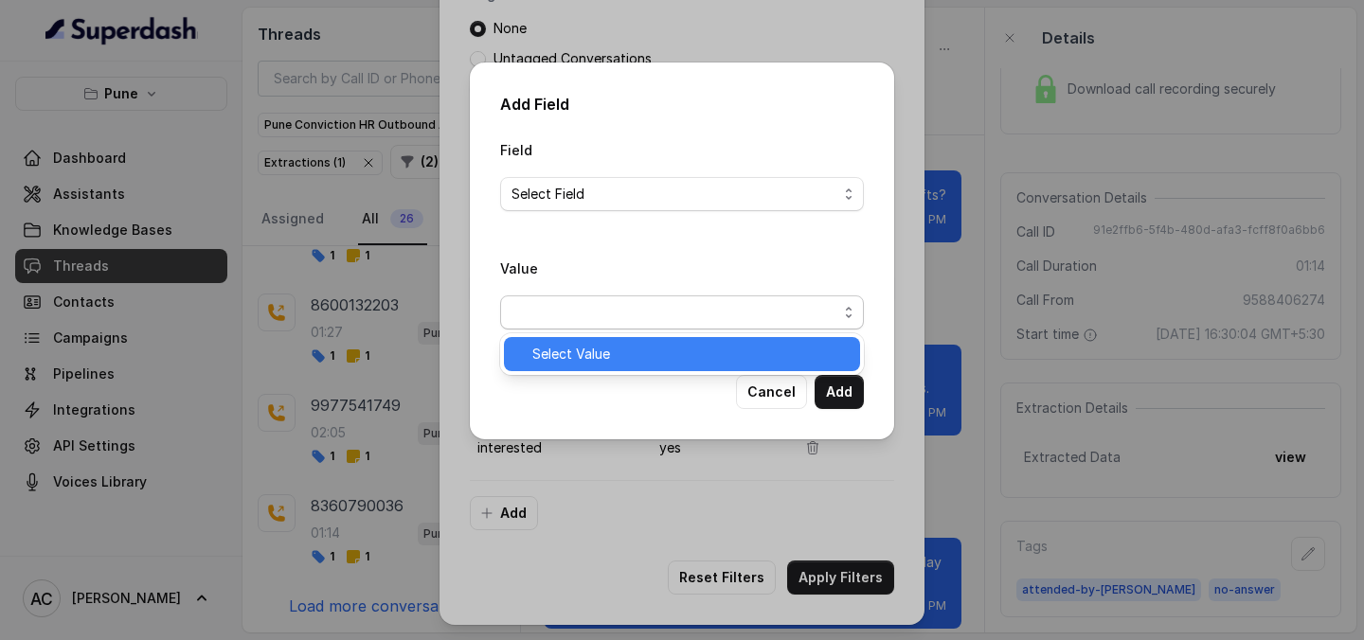
click at [640, 360] on span "Select Value" at bounding box center [690, 354] width 316 height 23
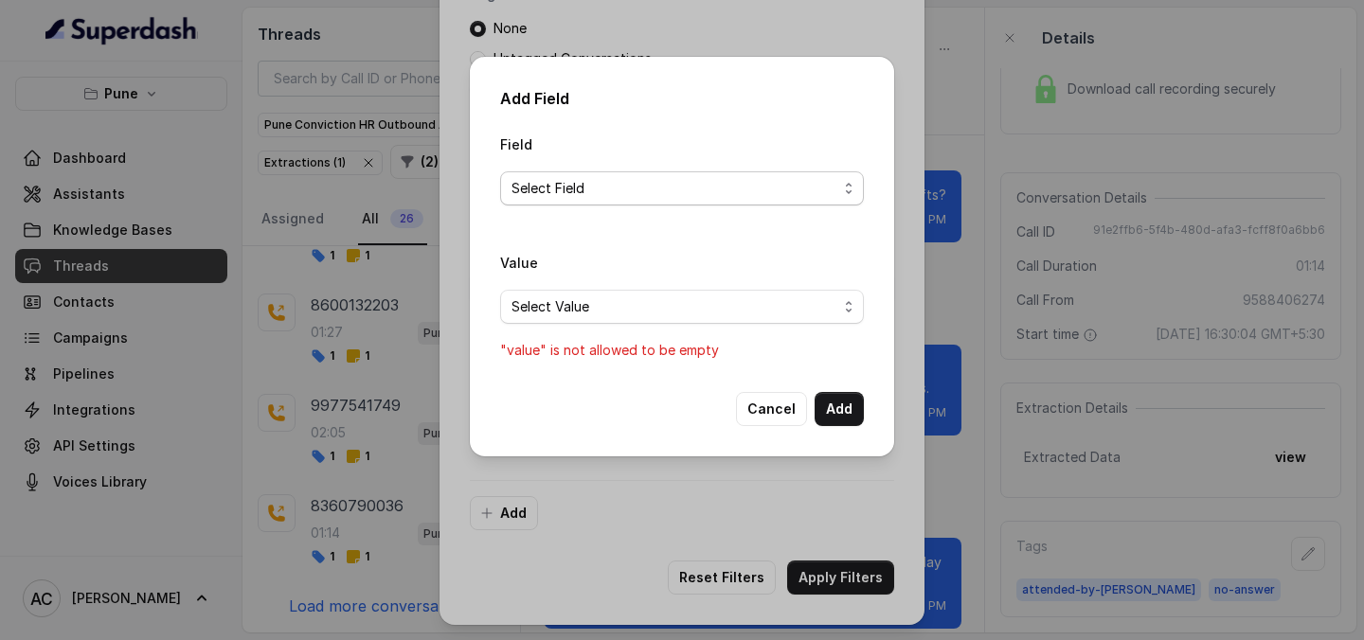
click at [684, 189] on span "Select Field" at bounding box center [675, 188] width 326 height 23
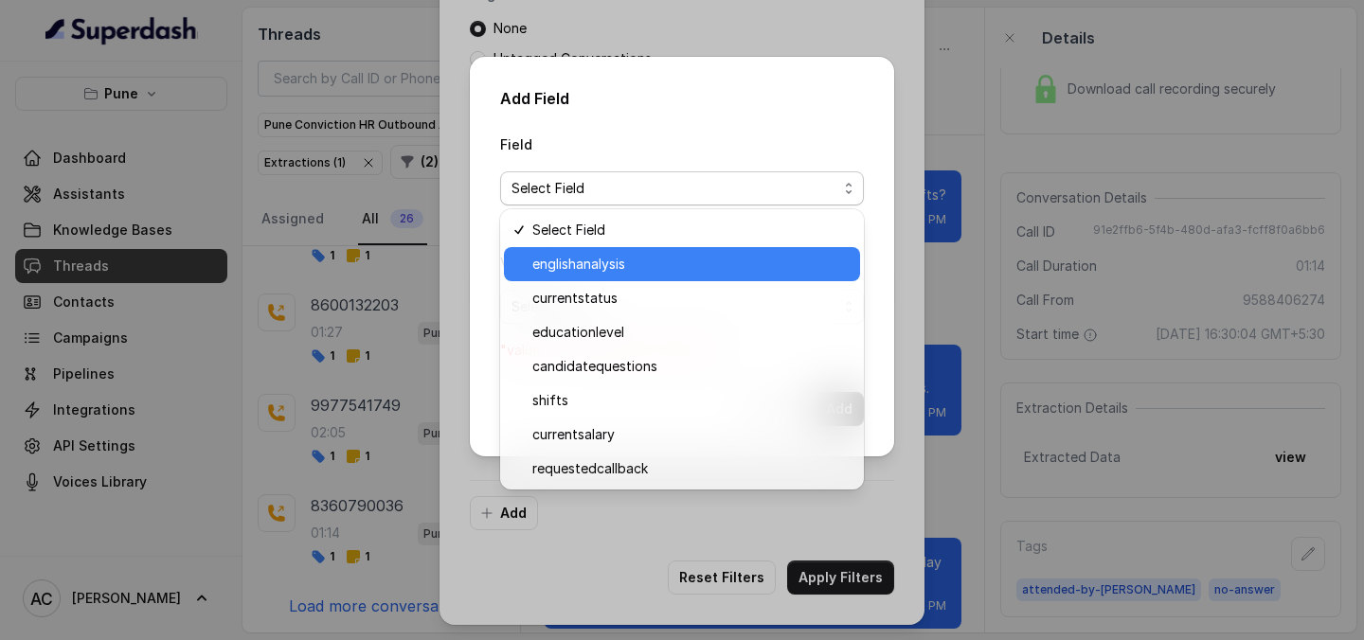
click at [635, 267] on span "englishanalysis" at bounding box center [690, 264] width 316 height 23
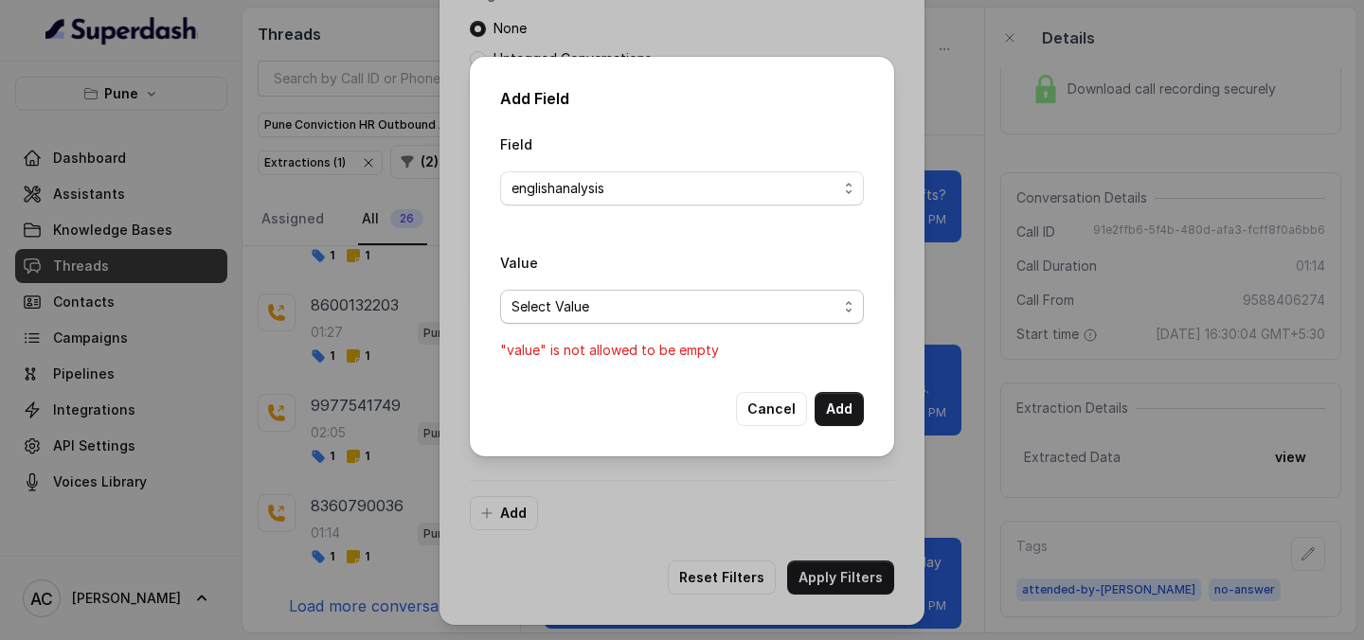
click at [627, 300] on span "Select Value" at bounding box center [675, 307] width 326 height 23
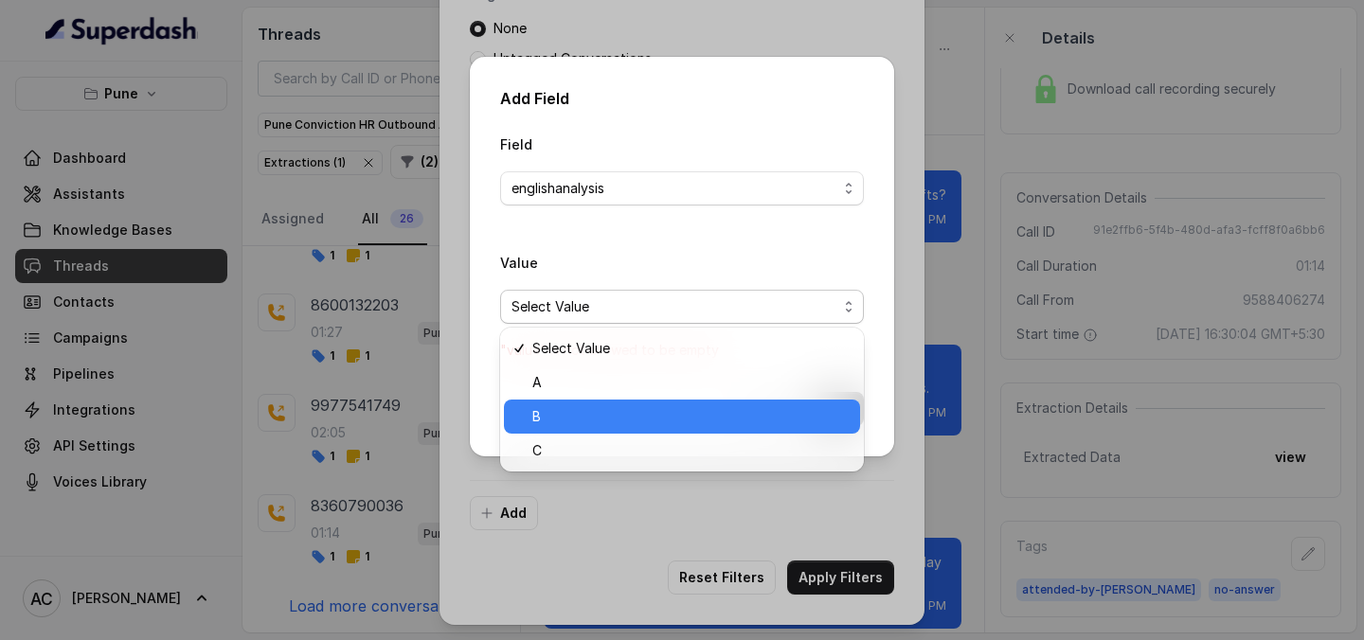
click at [548, 423] on span "B" at bounding box center [690, 416] width 316 height 23
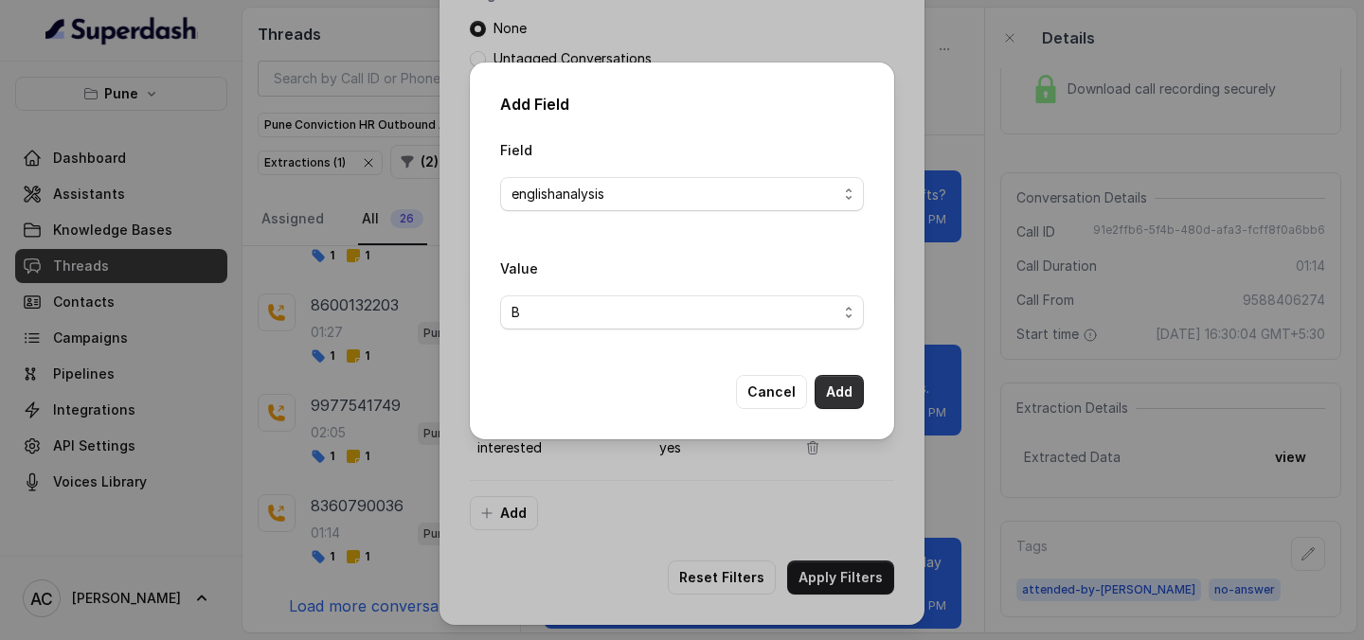
click at [836, 377] on button "Add" at bounding box center [839, 392] width 49 height 34
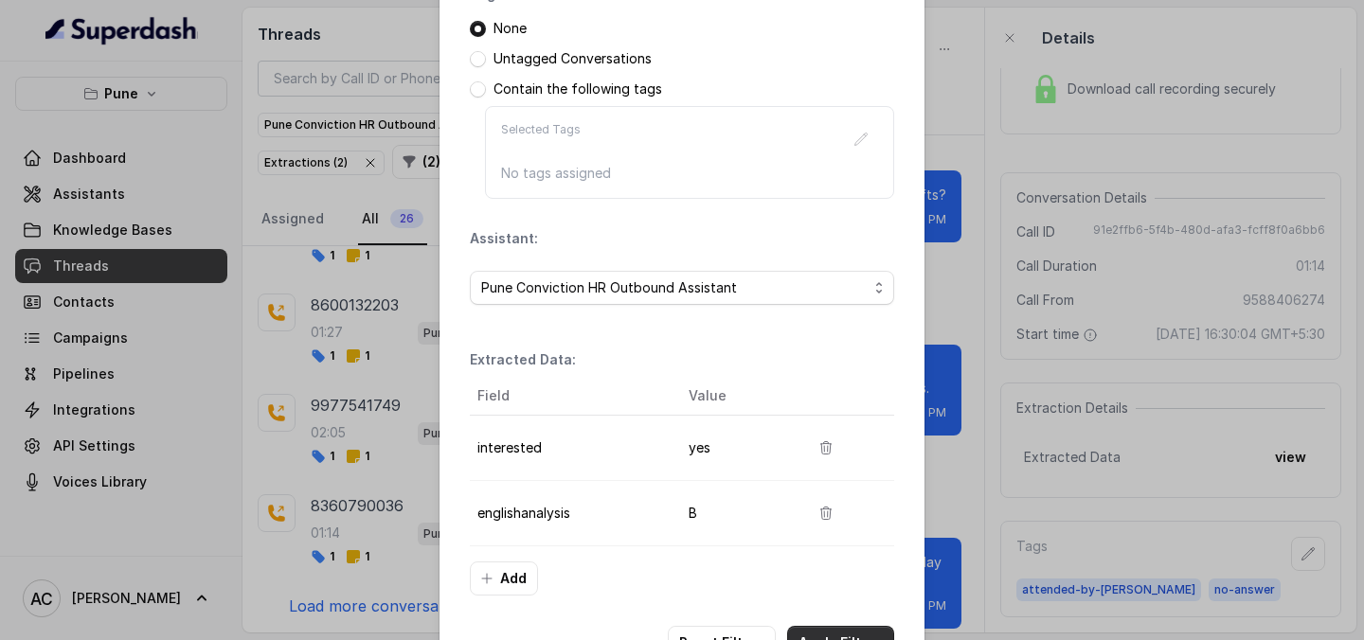
click at [847, 629] on button "Apply Filters" at bounding box center [840, 643] width 107 height 34
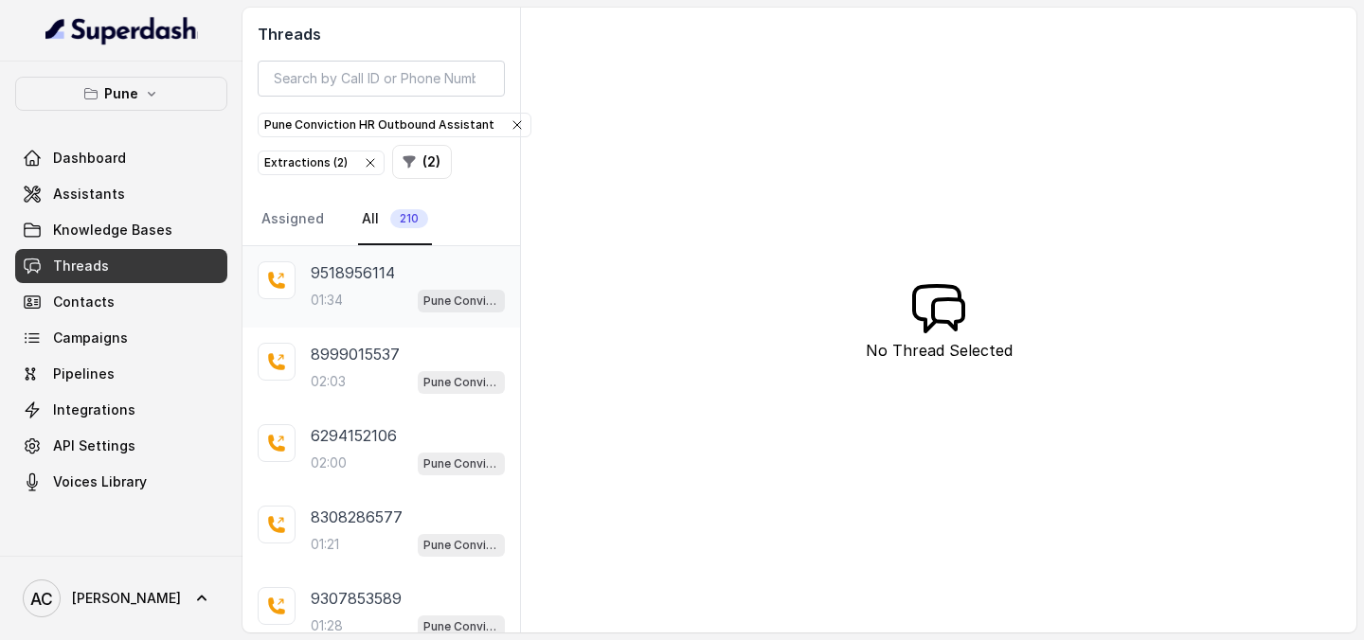
click at [368, 290] on div "01:34 Pune Conviction HR Outbound Assistant" at bounding box center [408, 300] width 194 height 25
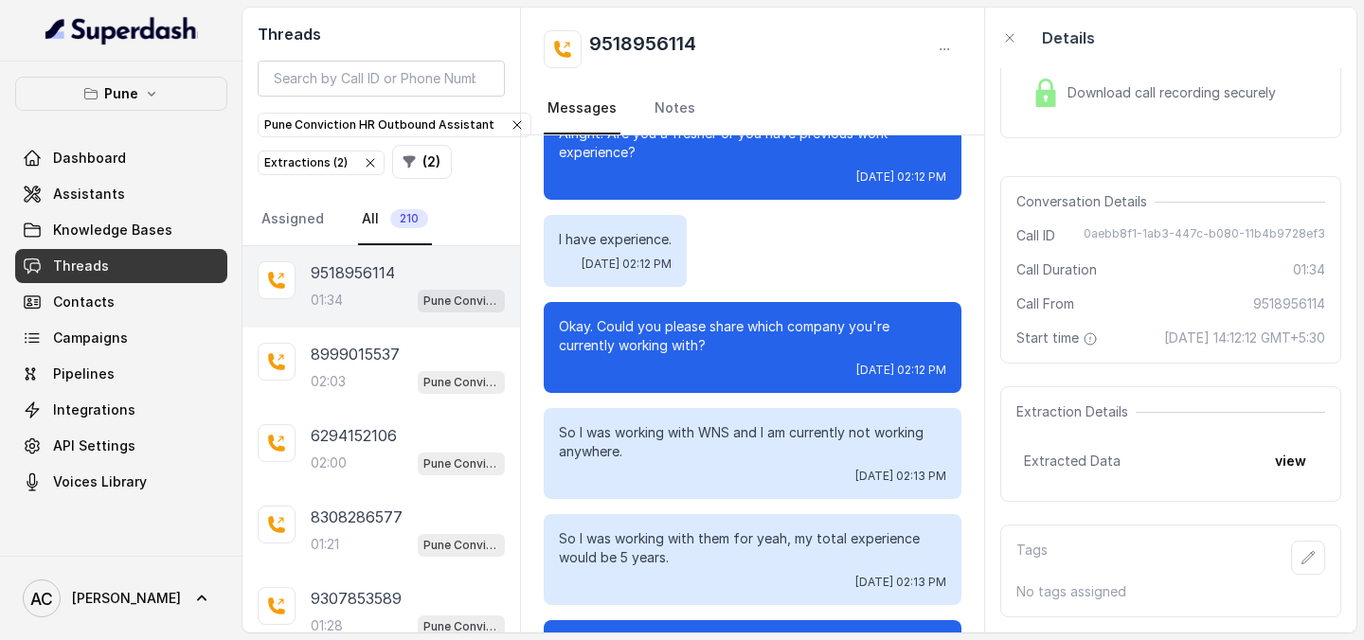
scroll to position [609, 0]
